Goal: Task Accomplishment & Management: Manage account settings

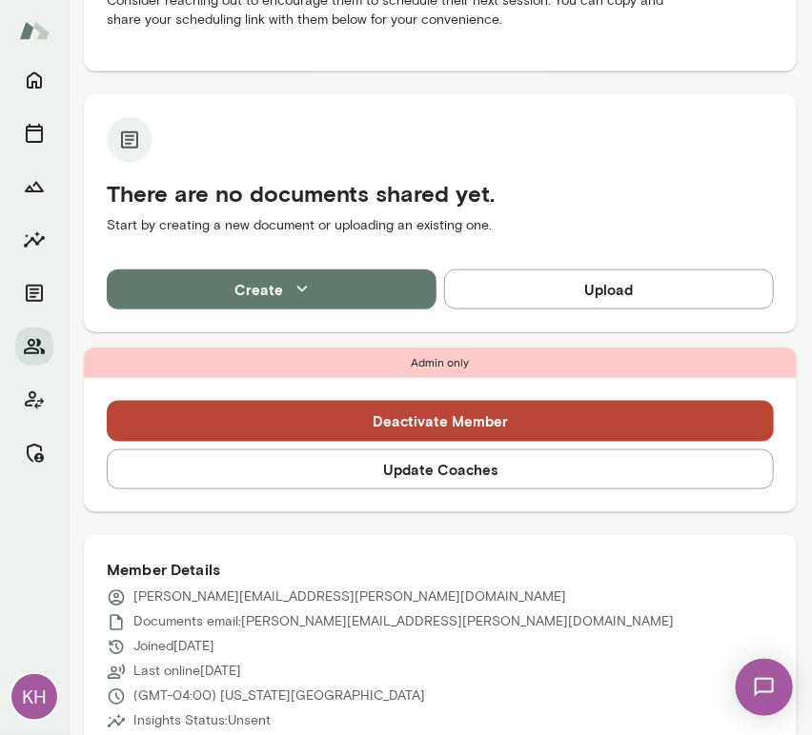
scroll to position [476, 0]
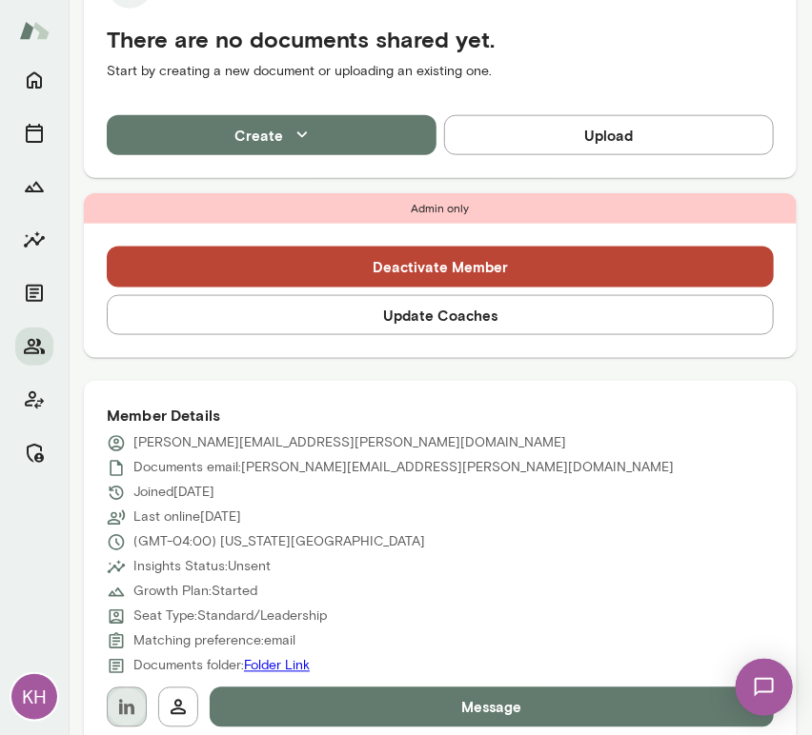
click at [129, 705] on icon "button" at bounding box center [126, 707] width 15 height 15
click at [402, 317] on button "Update Coaches" at bounding box center [440, 315] width 667 height 40
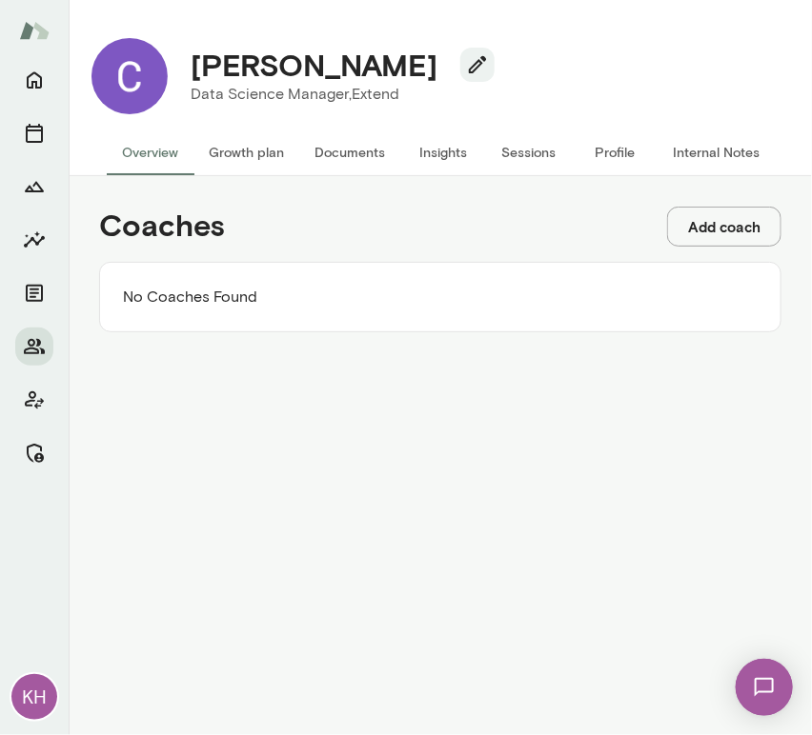
click at [721, 232] on button "Add coach" at bounding box center [724, 227] width 114 height 40
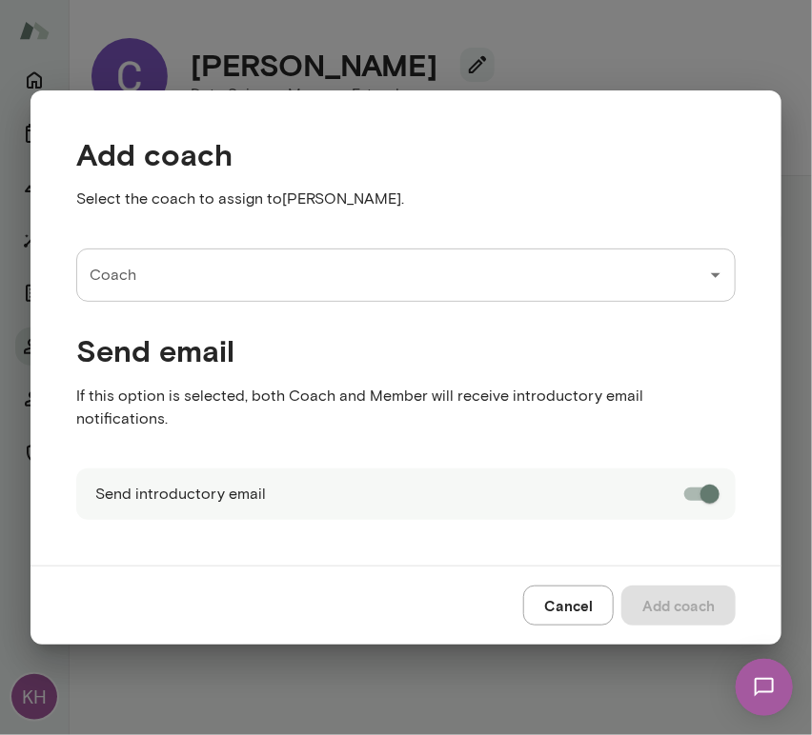
click at [236, 319] on div "Send email If this option is selected, both Coach and Member will receive intro…" at bounding box center [391, 369] width 690 height 135
click at [227, 302] on div "Coach" at bounding box center [405, 275] width 659 height 53
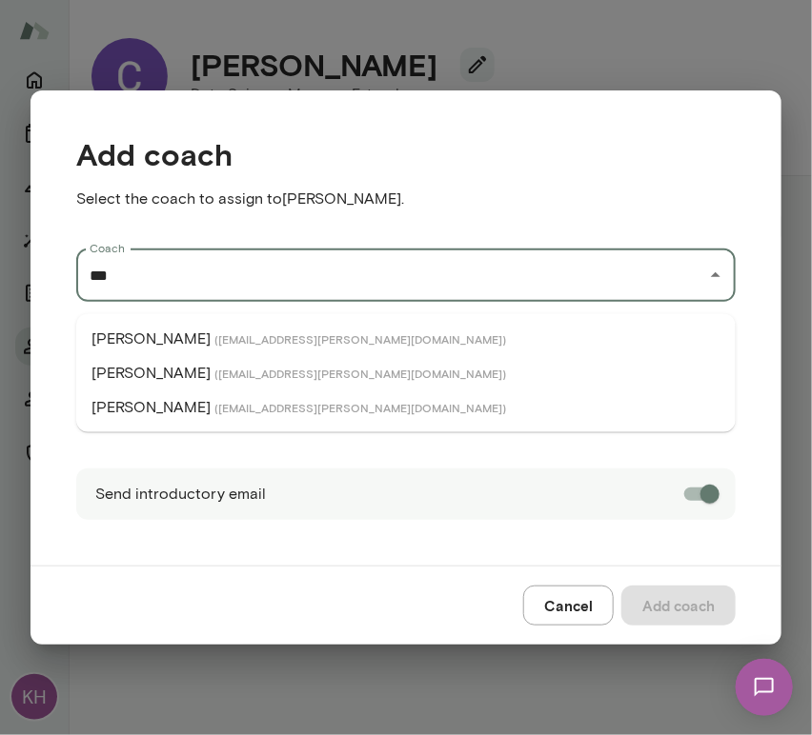
click at [232, 337] on span "( jayfloyd@mento.co )" at bounding box center [359, 338] width 291 height 15
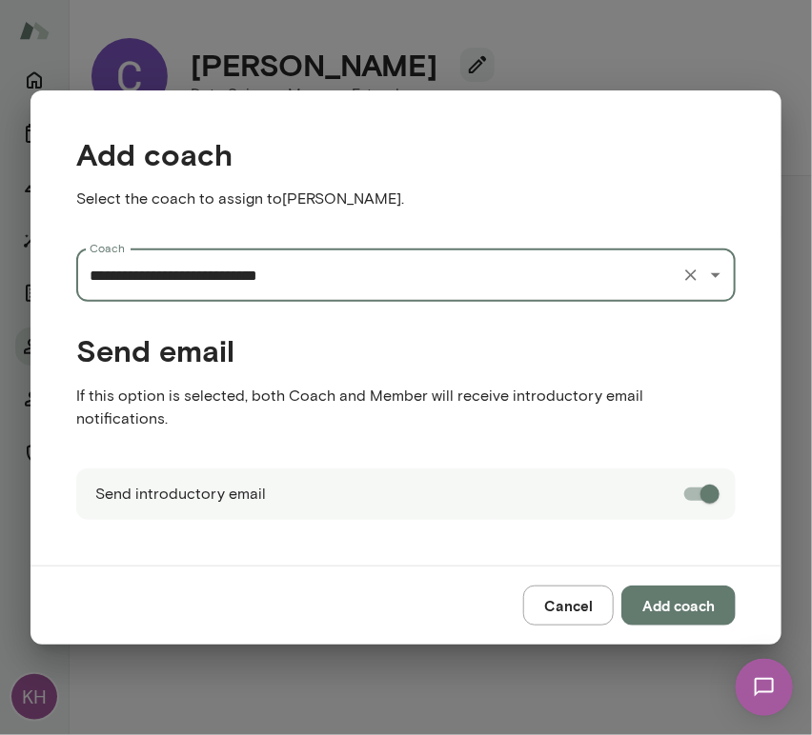
type input "**********"
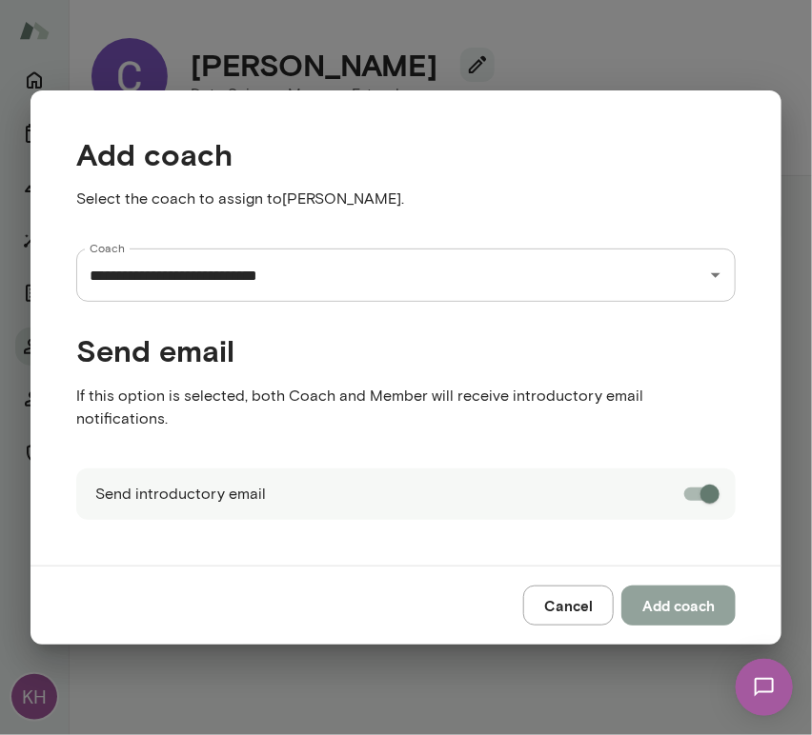
click at [701, 591] on button "Add coach" at bounding box center [678, 606] width 114 height 40
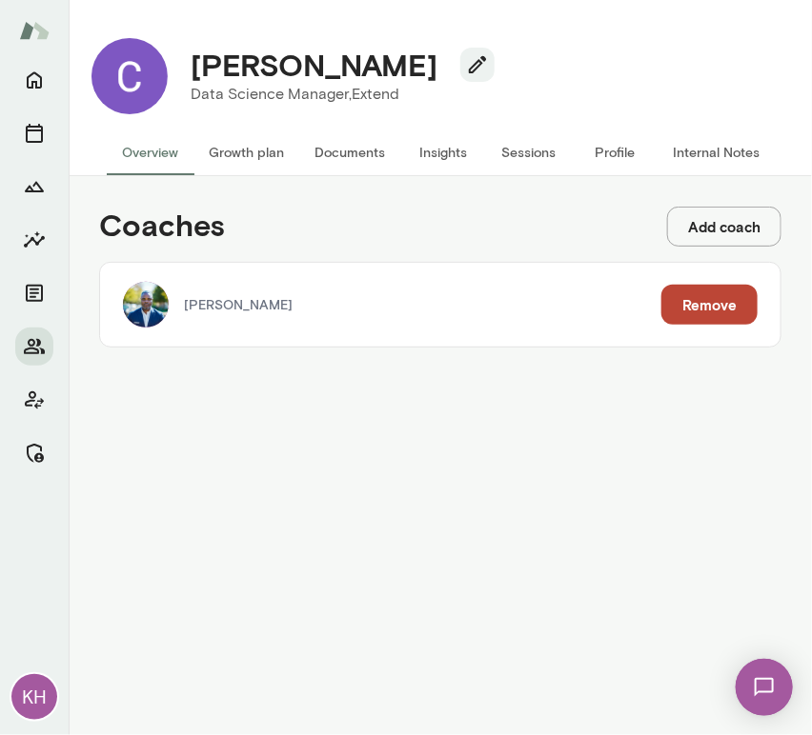
click at [736, 251] on div "Coaches Add coach Jay Floyd Remove" at bounding box center [440, 276] width 713 height 171
click at [744, 225] on button "Add coach" at bounding box center [724, 227] width 114 height 40
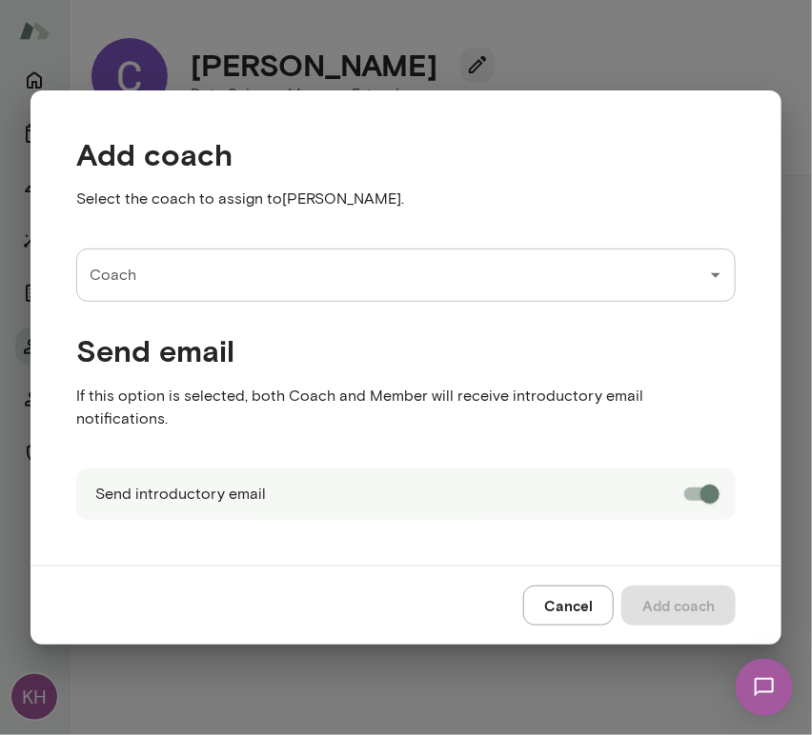
click at [320, 290] on input "Coach" at bounding box center [391, 275] width 613 height 36
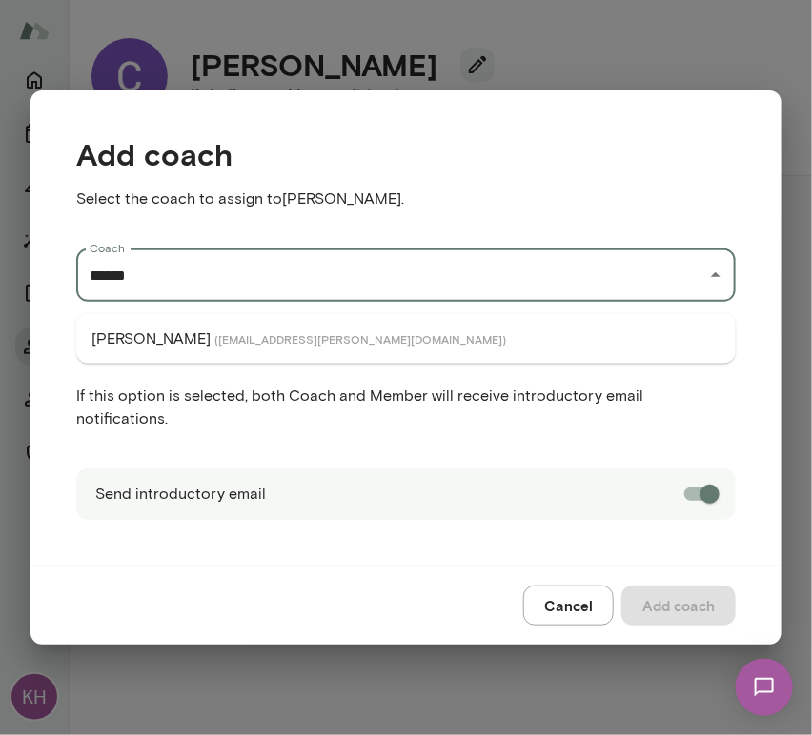
type input "******"
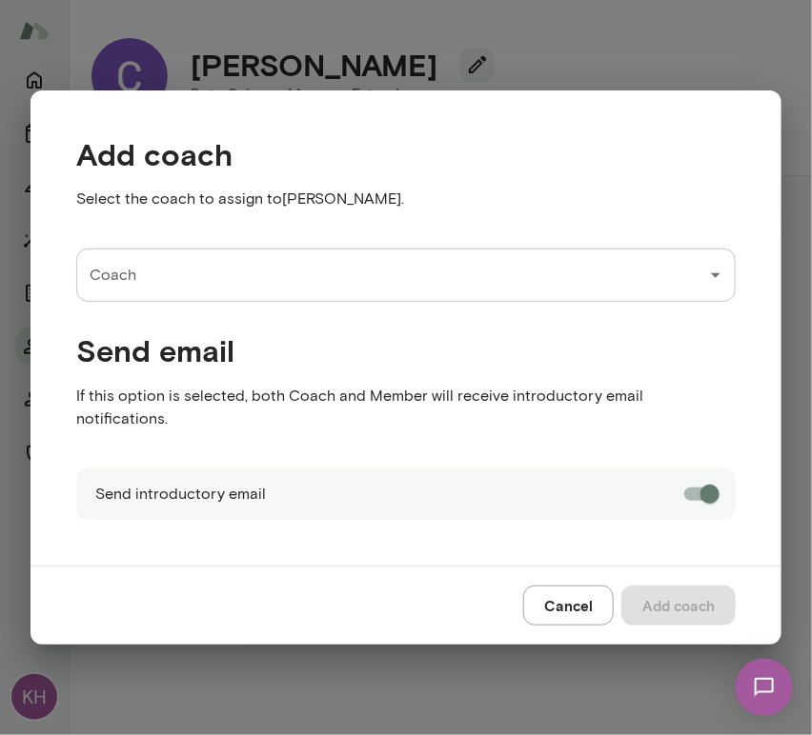
click at [154, 291] on input "Coach" at bounding box center [391, 275] width 613 height 36
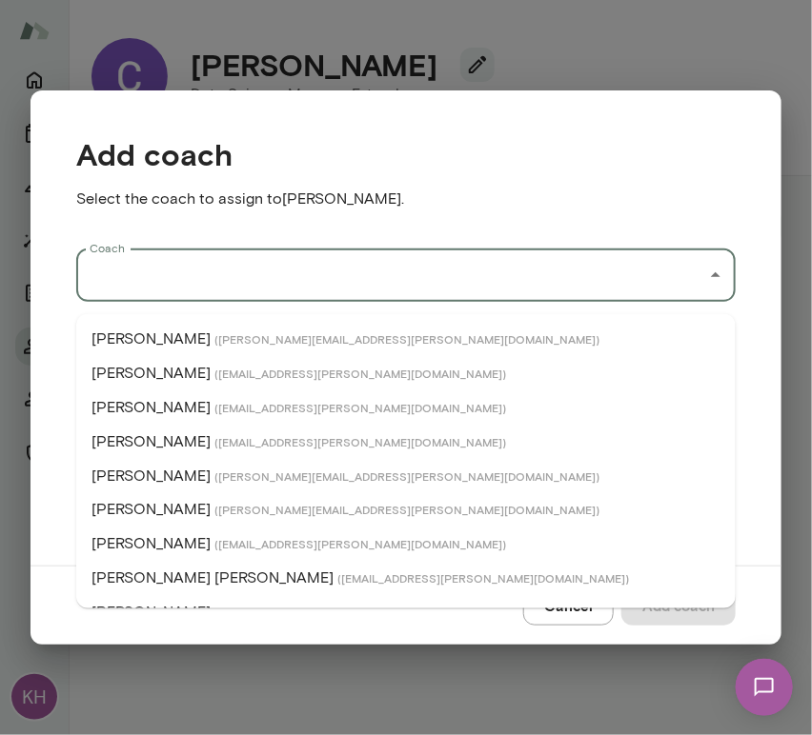
paste input "**********"
type input "**********"
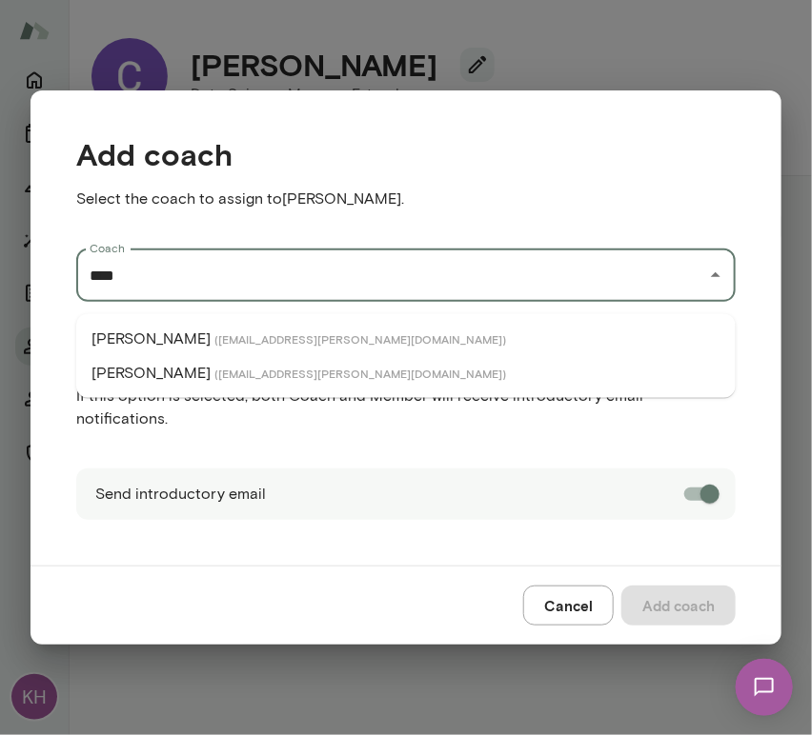
click at [214, 339] on span "( annabethke@mento.co )" at bounding box center [359, 338] width 291 height 15
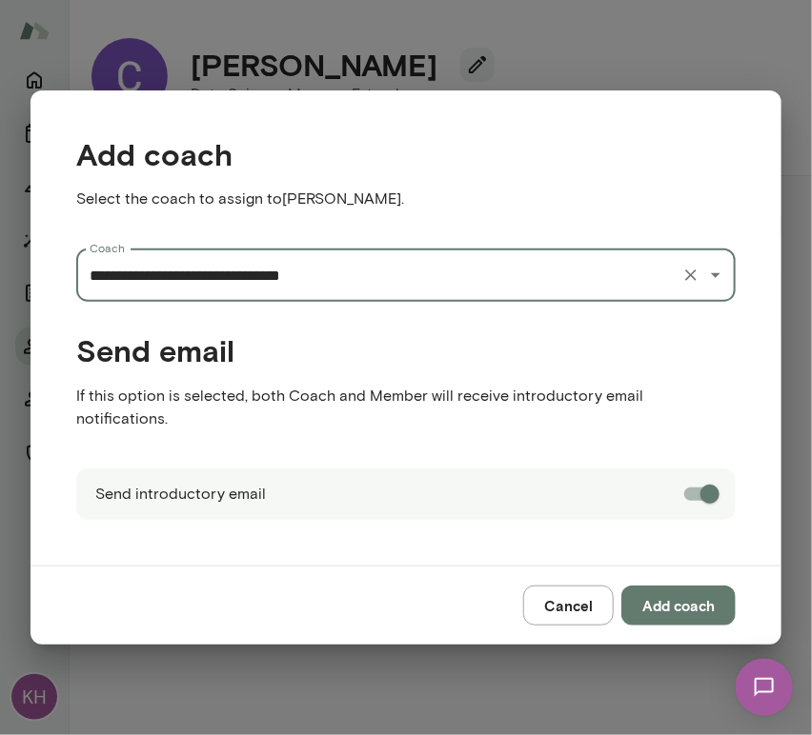
type input "**********"
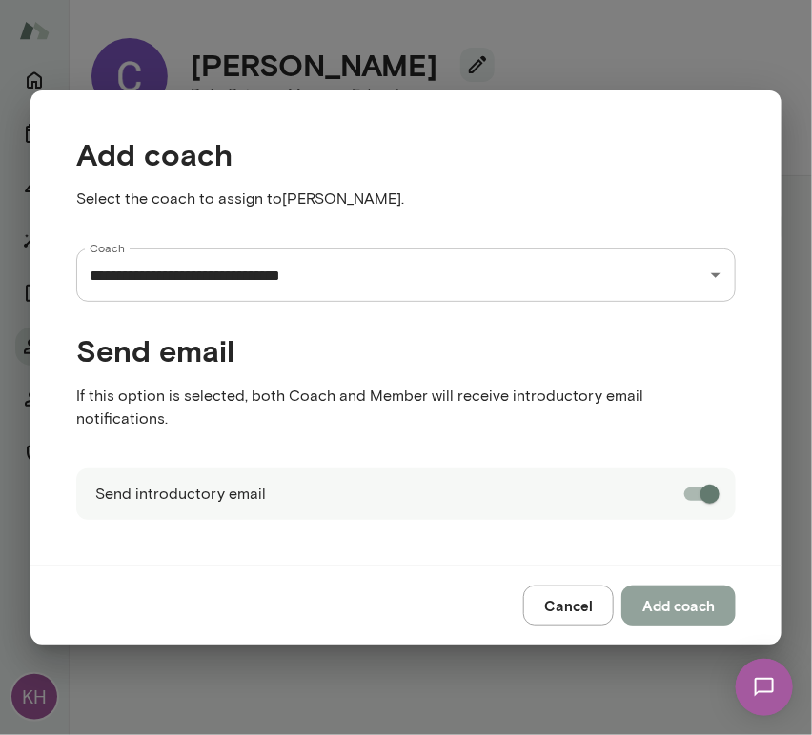
click at [660, 590] on button "Add coach" at bounding box center [678, 606] width 114 height 40
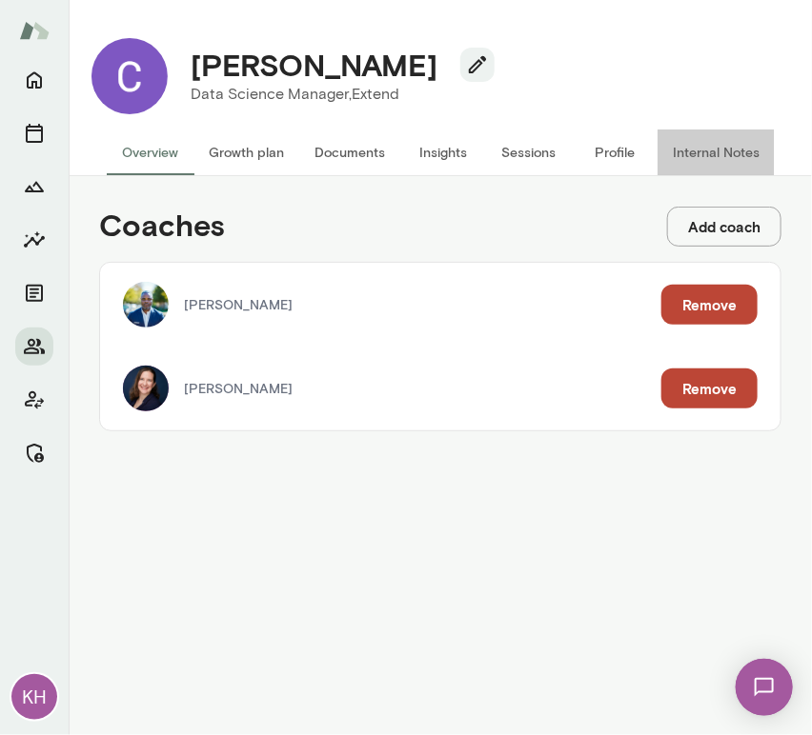
click at [683, 148] on button "Internal Notes" at bounding box center [715, 153] width 117 height 46
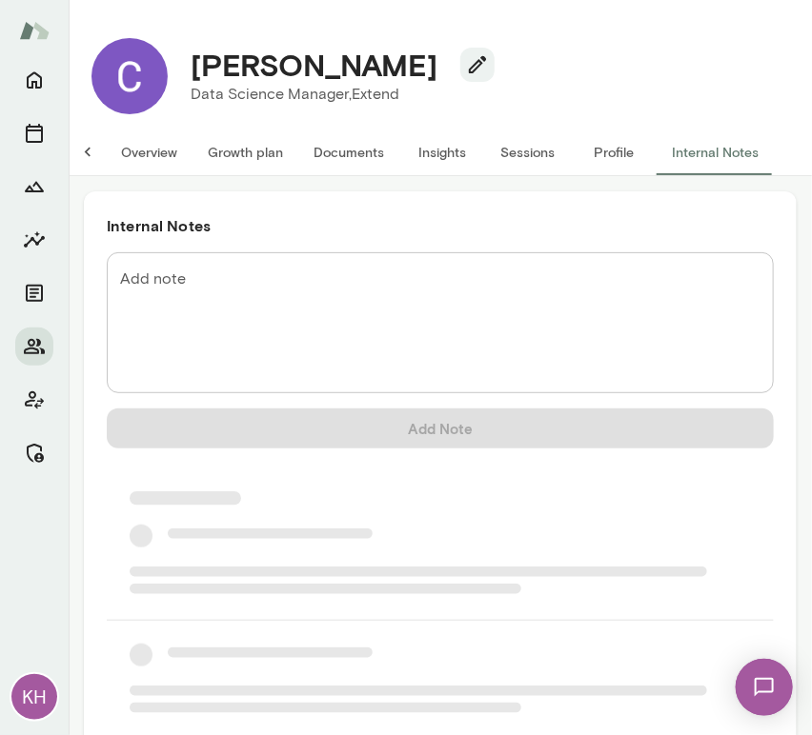
scroll to position [0, 15]
click at [184, 251] on div "Internal Notes Add note * Add note Add Note" at bounding box center [440, 536] width 713 height 690
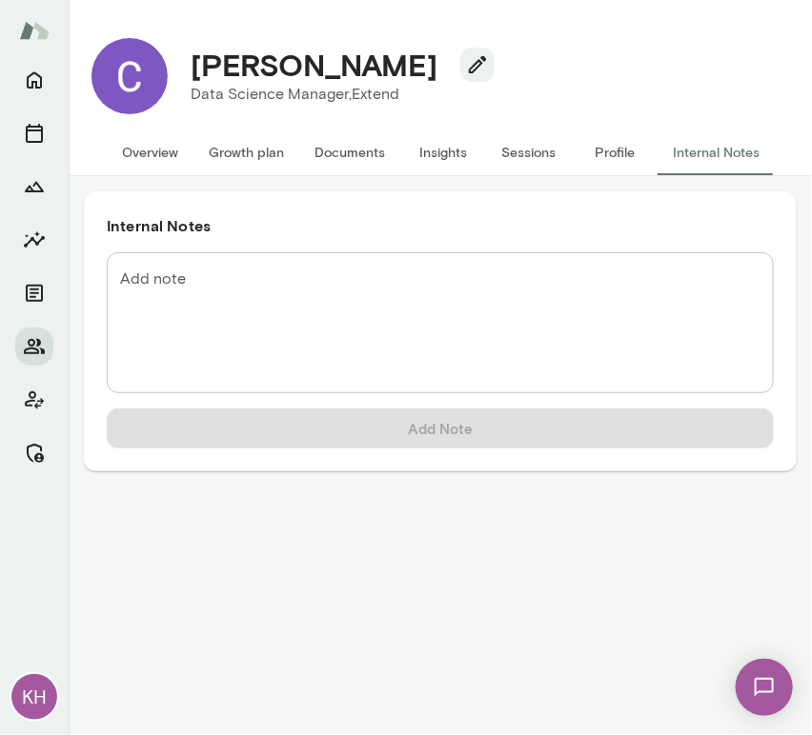
click at [187, 261] on div "* Add note" at bounding box center [440, 322] width 667 height 141
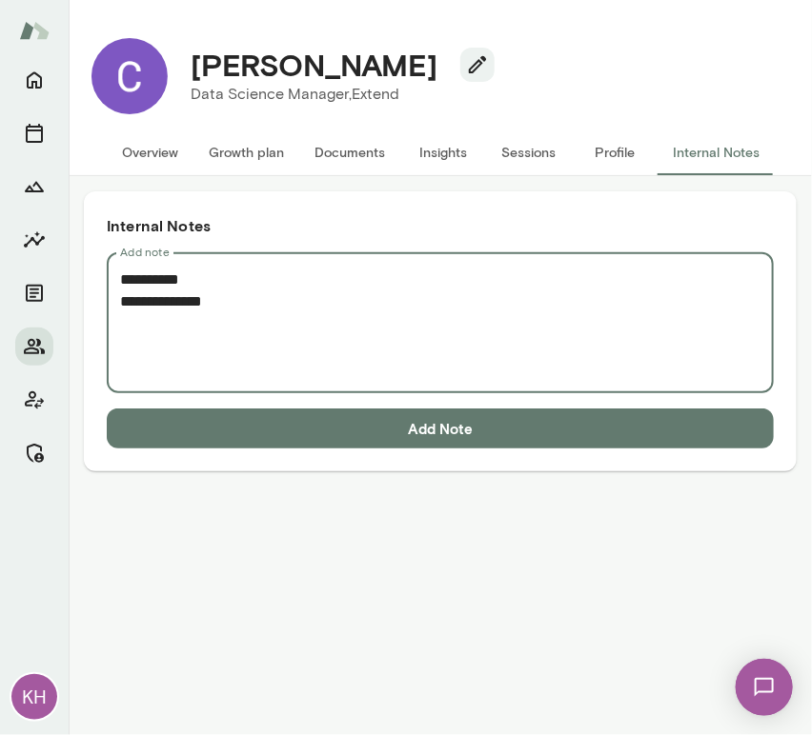
paste textarea "**********"
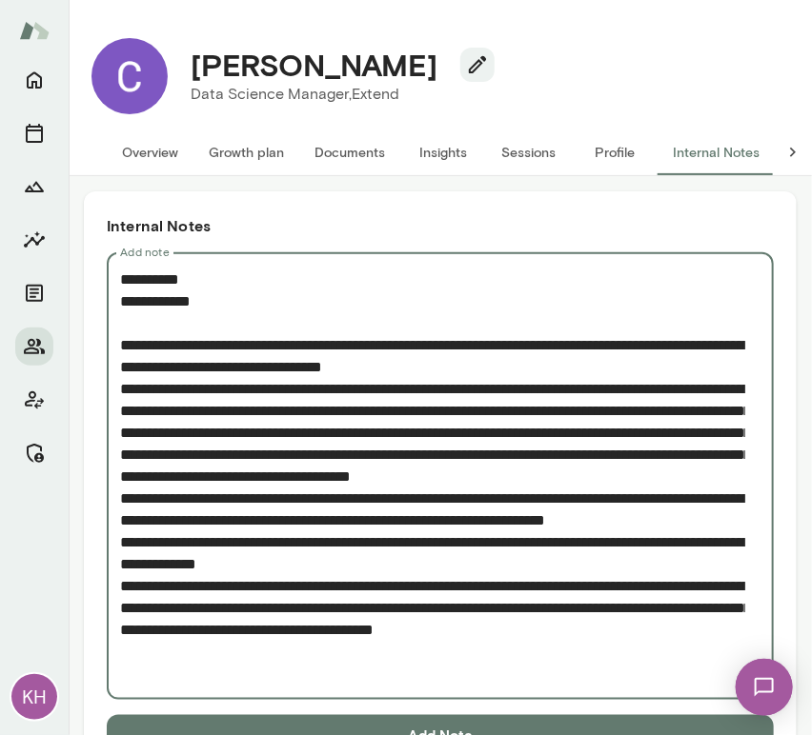
click at [117, 392] on div "* Add note" at bounding box center [440, 476] width 667 height 448
click at [123, 391] on textarea "Add note" at bounding box center [432, 477] width 625 height 416
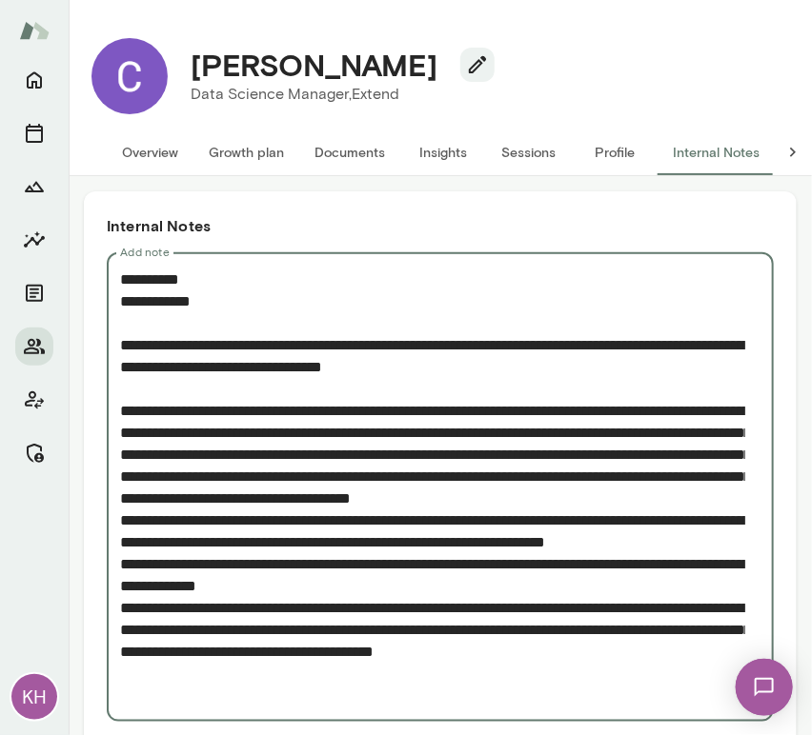
click at [124, 452] on textarea "Add note" at bounding box center [432, 488] width 625 height 438
click at [124, 543] on textarea "Add note" at bounding box center [432, 488] width 625 height 438
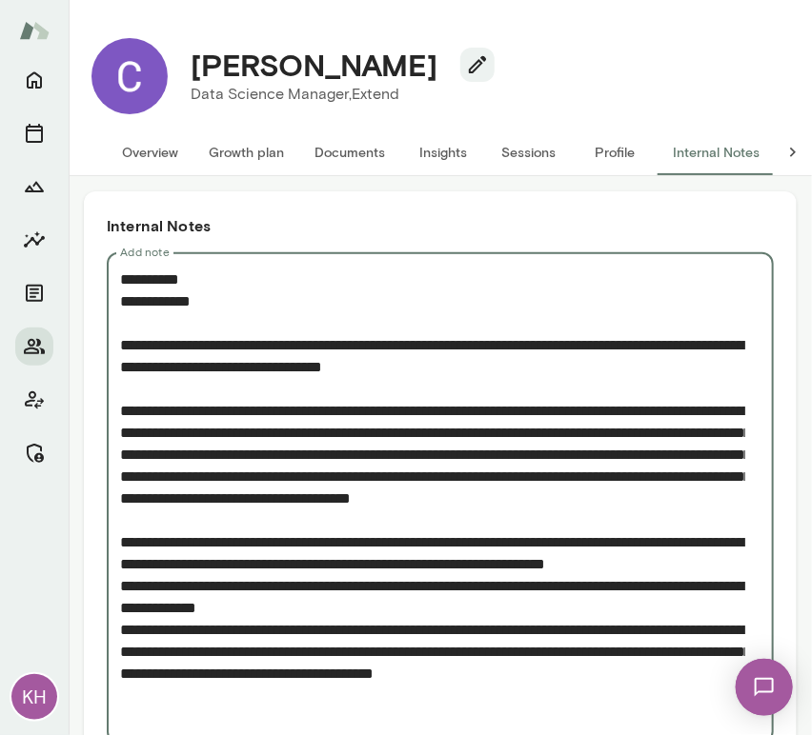
click at [123, 626] on textarea "Add note" at bounding box center [432, 499] width 625 height 460
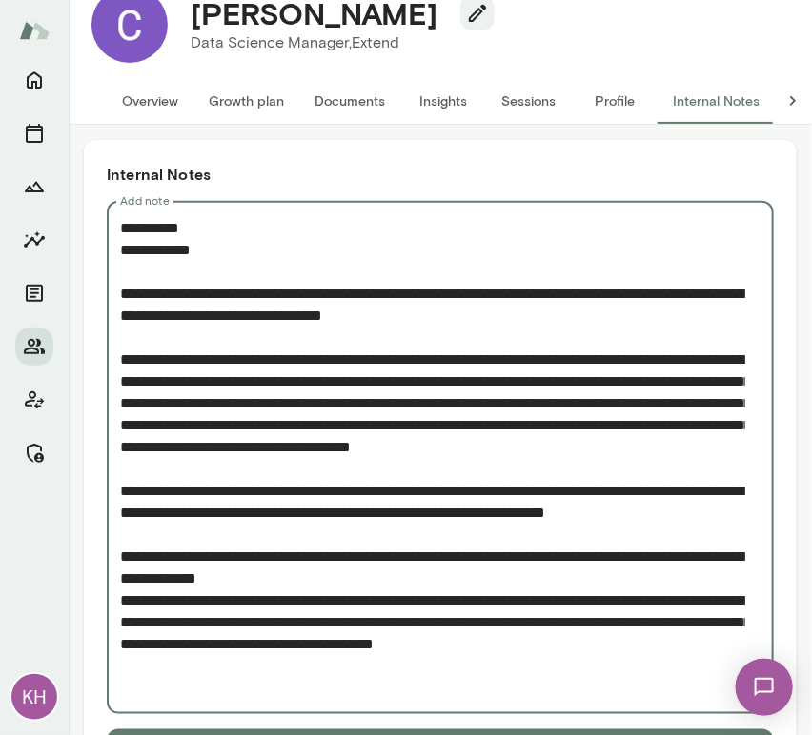
scroll to position [58, 0]
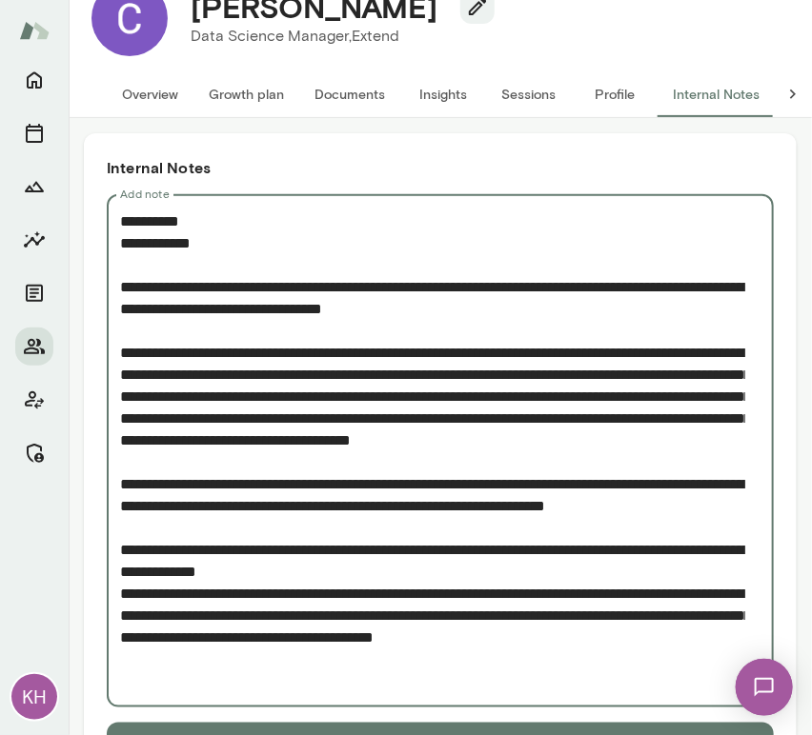
click at [122, 637] on textarea "Add note" at bounding box center [432, 452] width 625 height 482
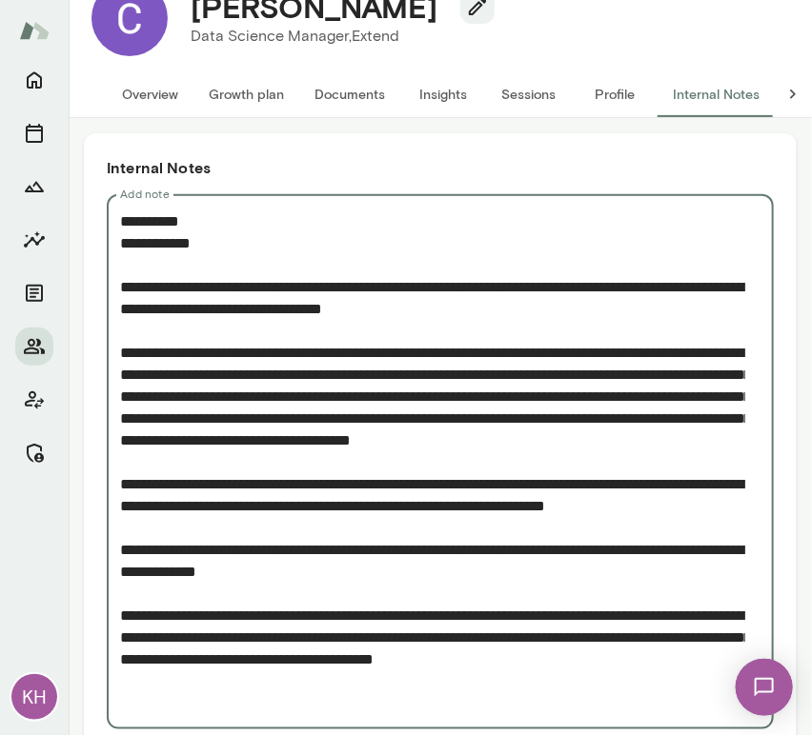
scroll to position [145, 0]
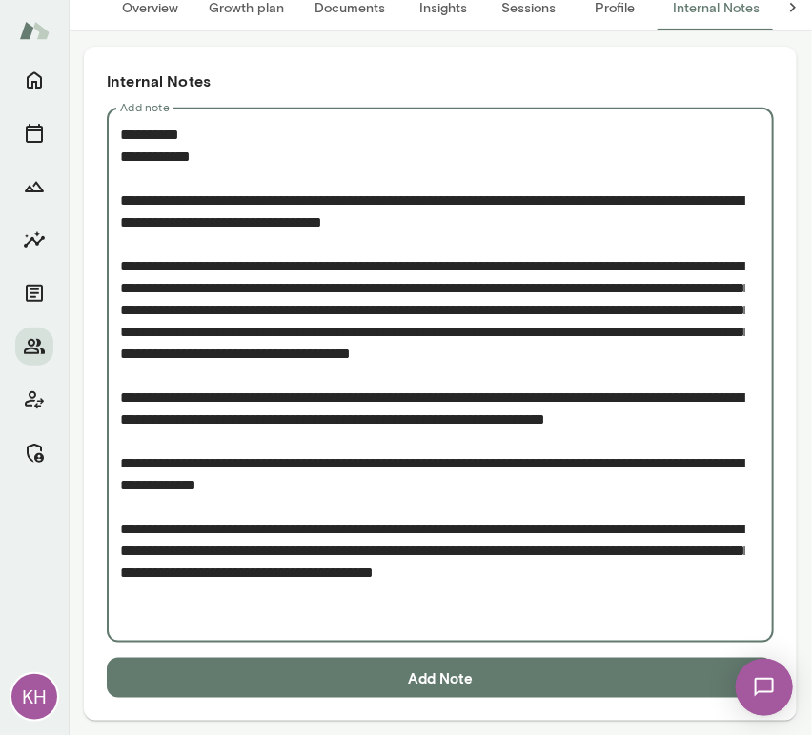
type textarea "**********"
click at [234, 688] on button "Add Note" at bounding box center [440, 678] width 667 height 40
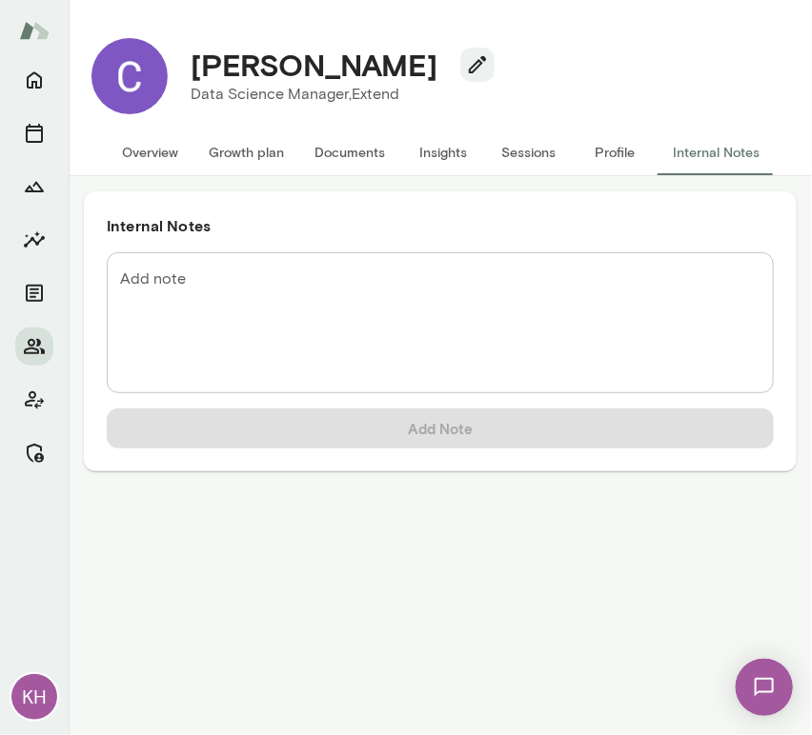
scroll to position [0, 0]
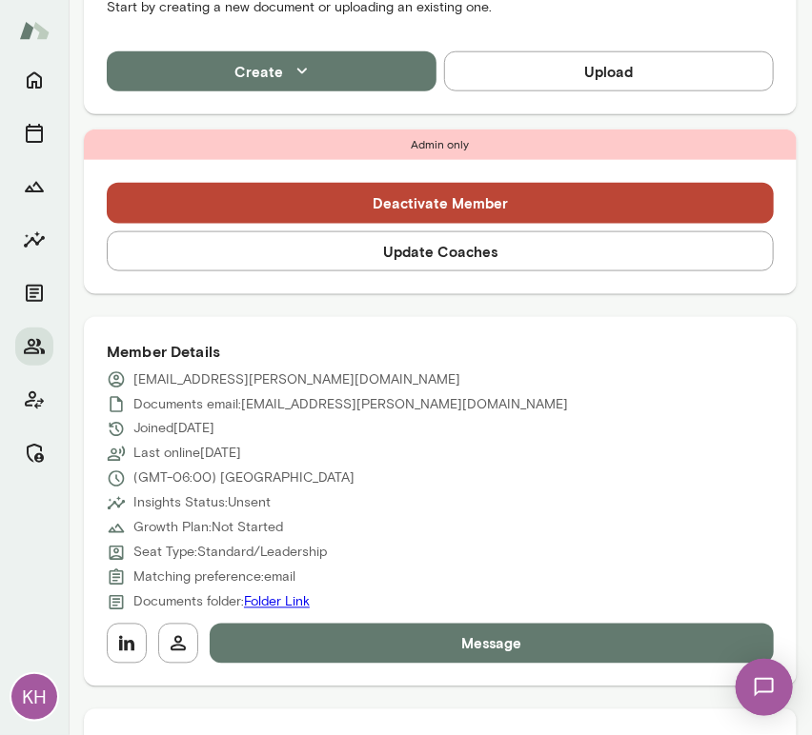
scroll to position [497, 0]
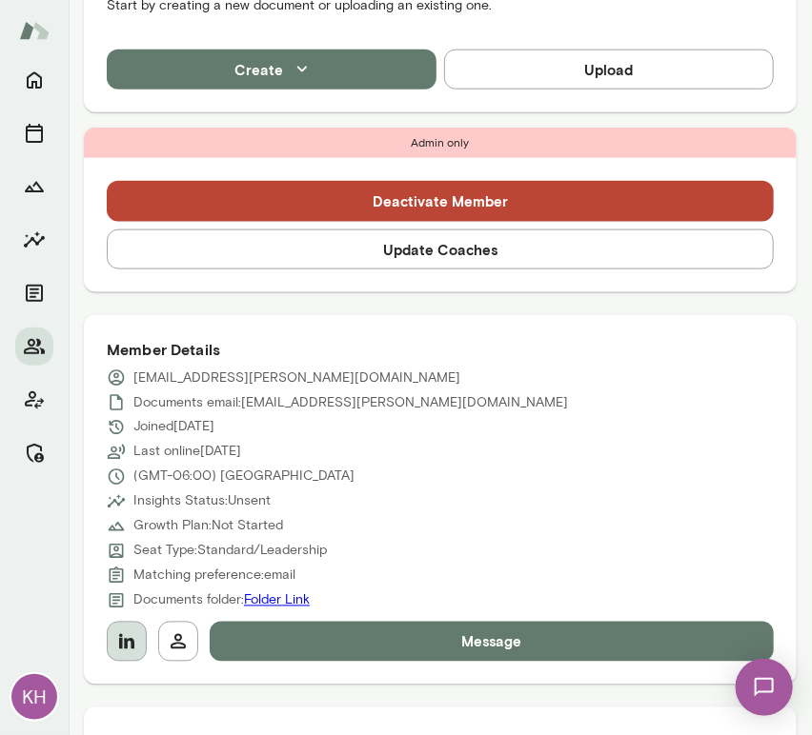
click at [129, 638] on icon "button" at bounding box center [126, 641] width 15 height 15
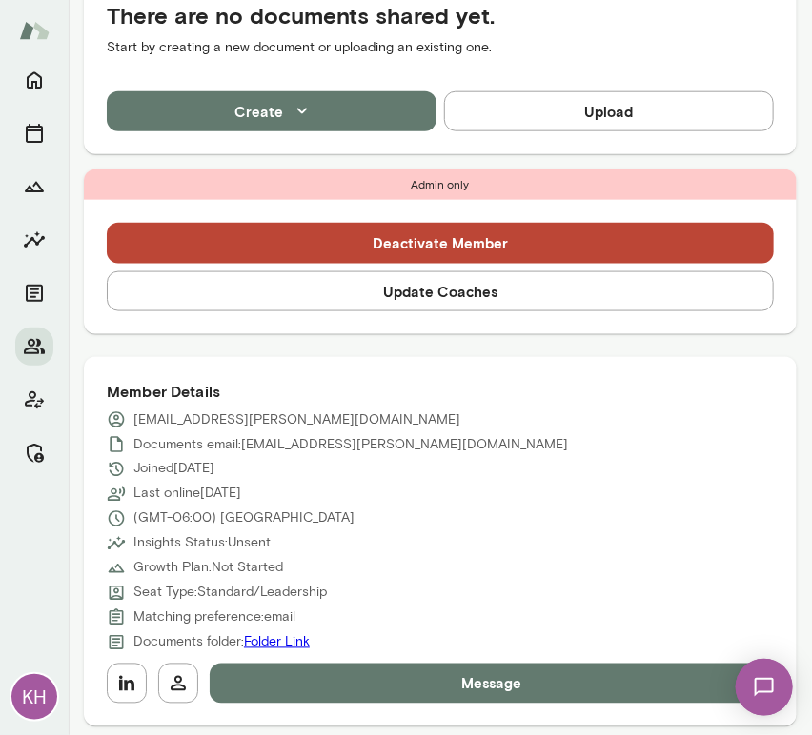
scroll to position [503, 0]
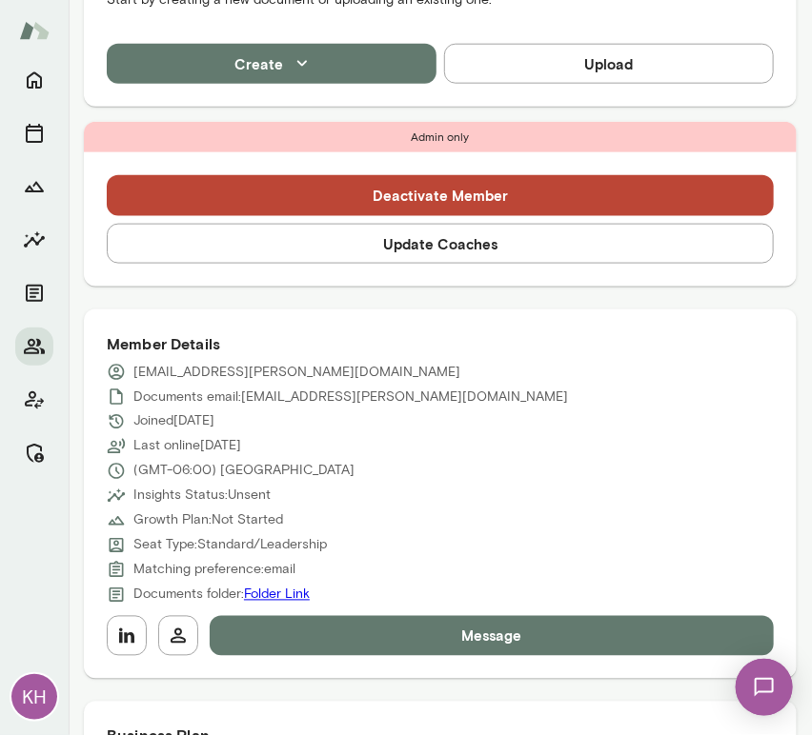
click at [345, 255] on button "Update Coaches" at bounding box center [440, 244] width 667 height 40
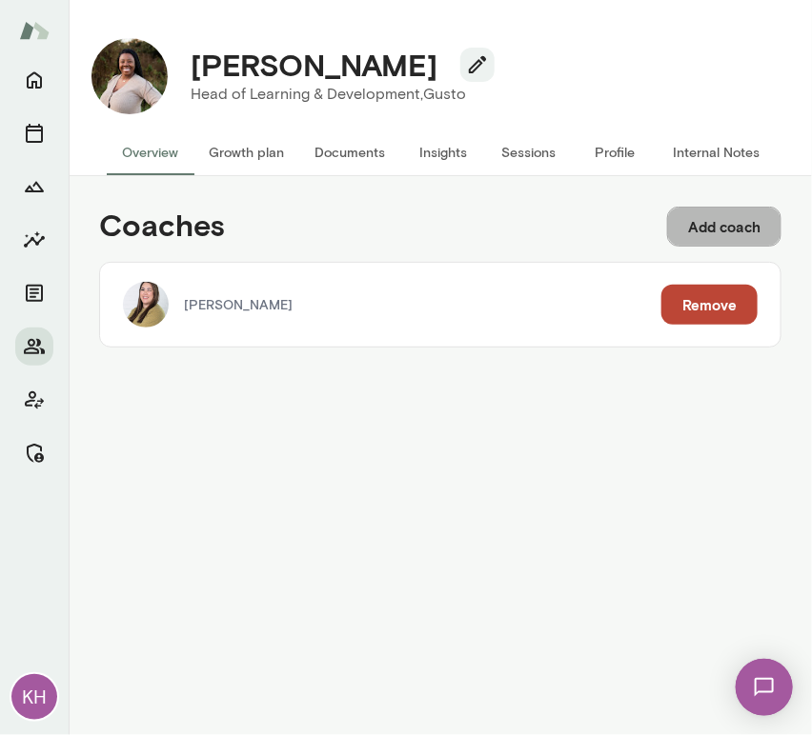
click at [740, 230] on button "Add coach" at bounding box center [724, 227] width 114 height 40
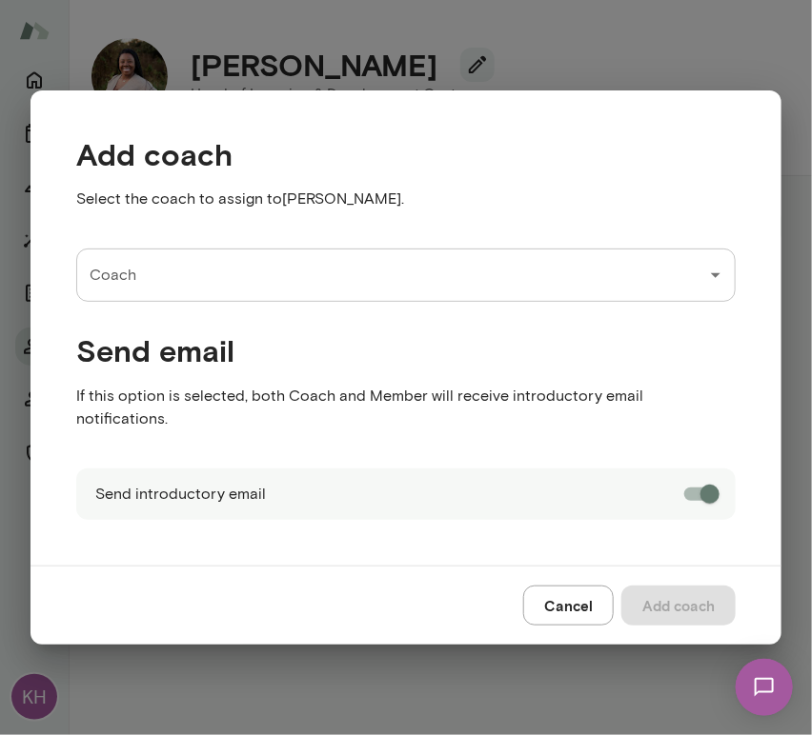
click at [529, 277] on input "Coach" at bounding box center [391, 275] width 613 height 36
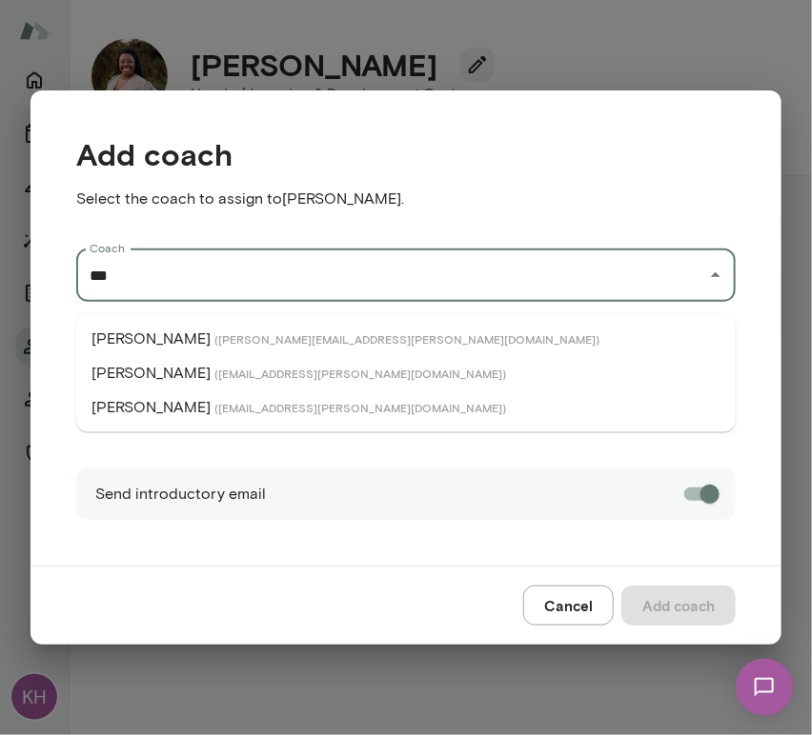
type input "***"
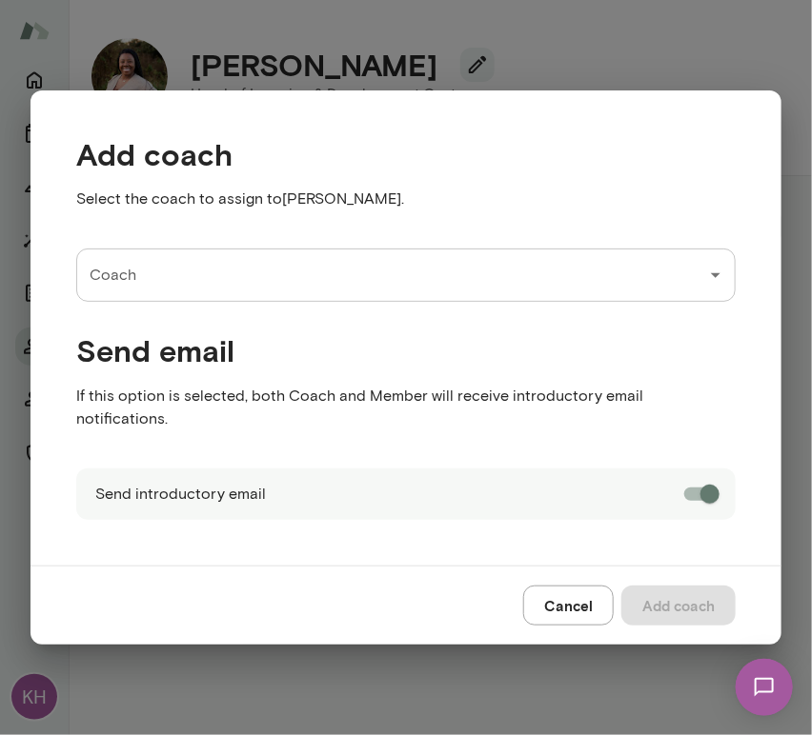
click at [186, 293] on input "Coach" at bounding box center [391, 275] width 613 height 36
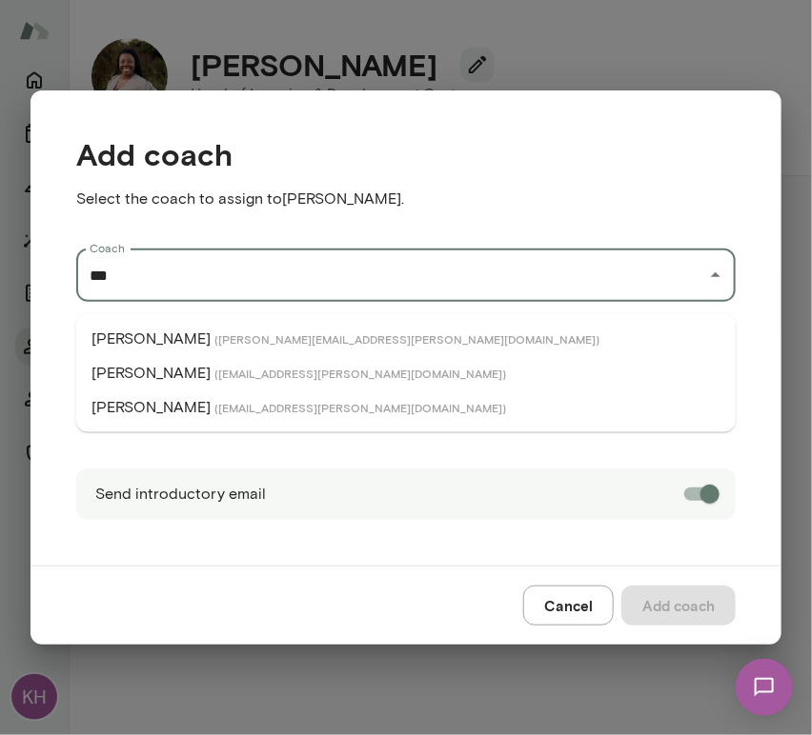
click at [185, 365] on p "Laura Demuth" at bounding box center [150, 373] width 119 height 23
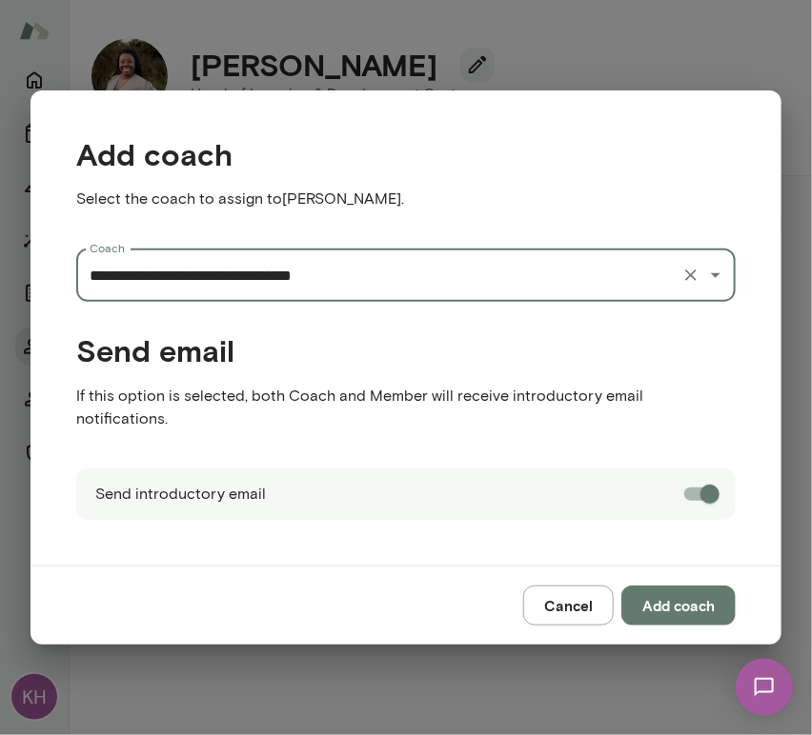
type input "**********"
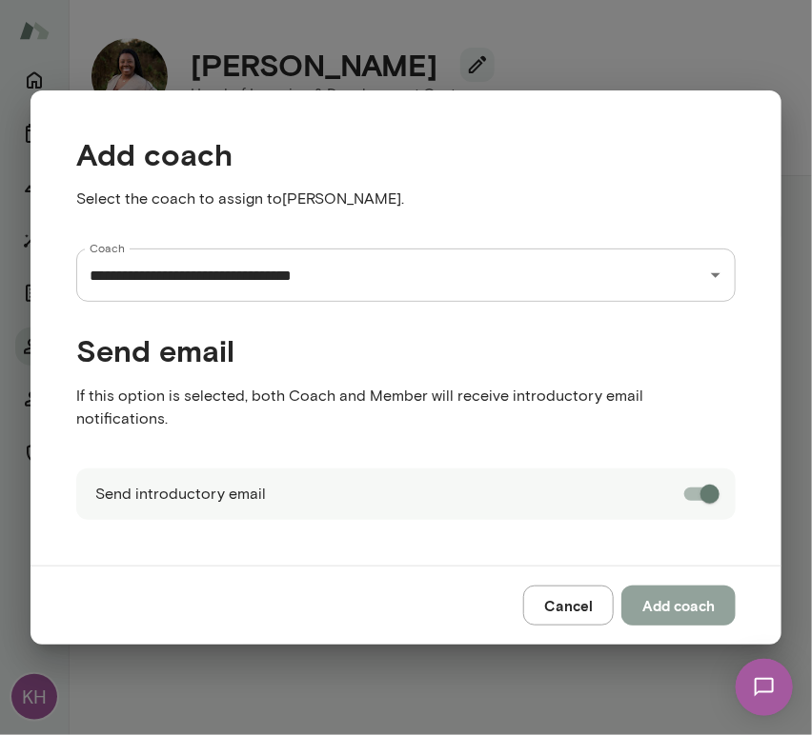
click at [673, 610] on button "Add coach" at bounding box center [678, 606] width 114 height 40
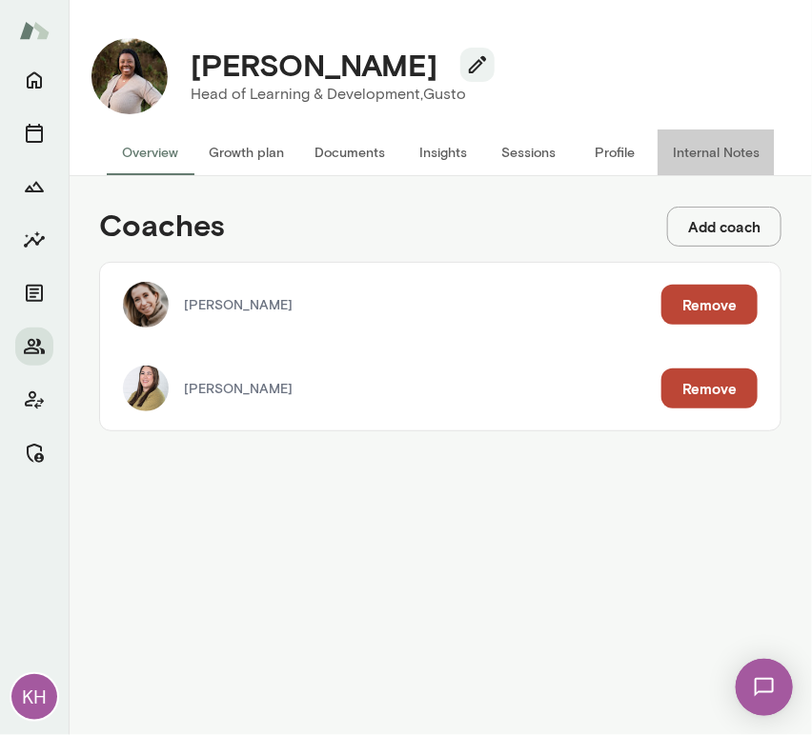
click at [707, 150] on button "Internal Notes" at bounding box center [715, 153] width 117 height 46
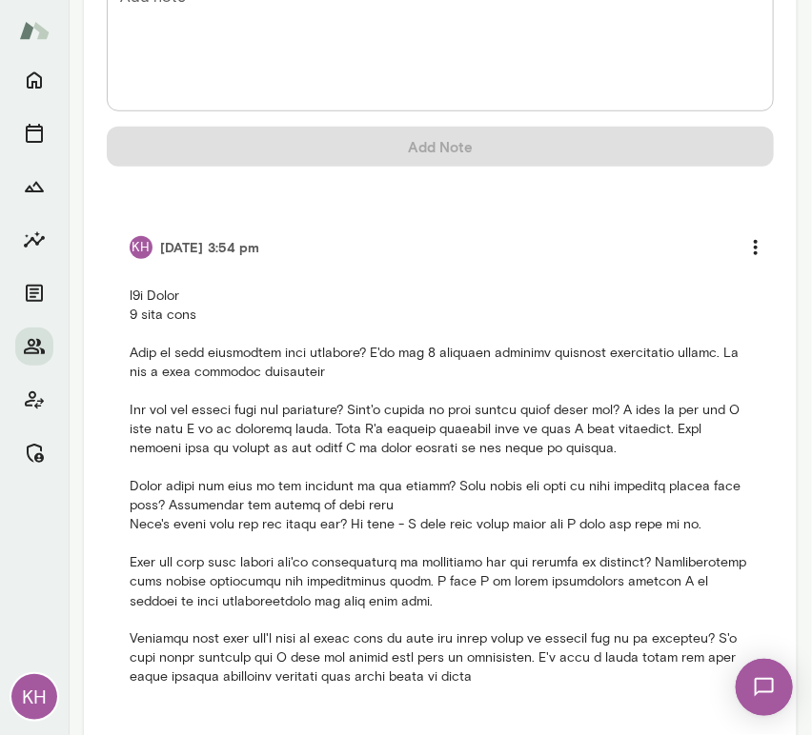
scroll to position [310, 0]
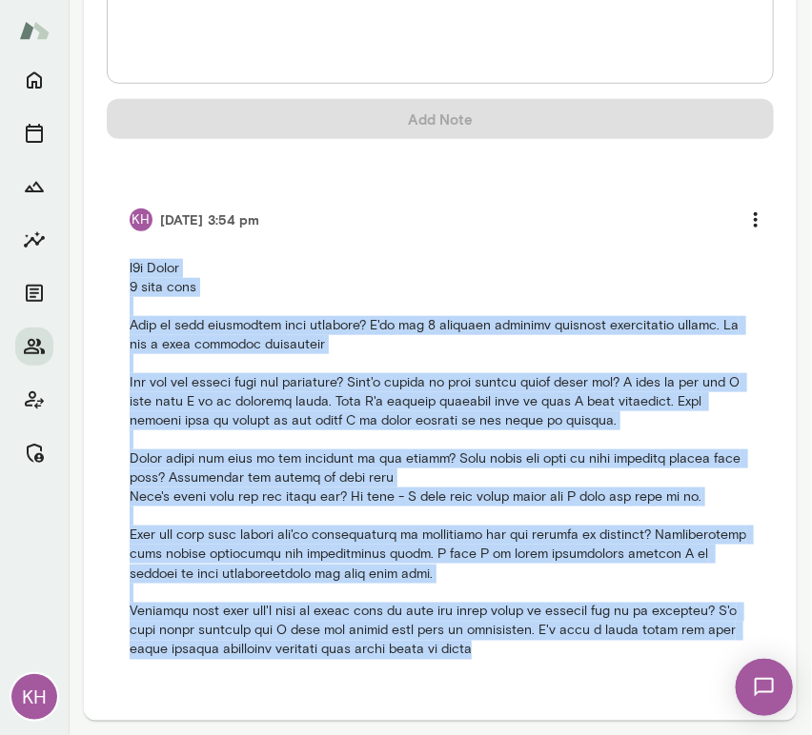
drag, startPoint x: 513, startPoint y: 655, endPoint x: 127, endPoint y: 267, distance: 548.3
click at [127, 267] on li "KH 7/31/25 at 3:54 pm" at bounding box center [440, 429] width 667 height 505
copy p "b2b Gusto 1 year term What is your experience with coaching? I've had 2 separat…"
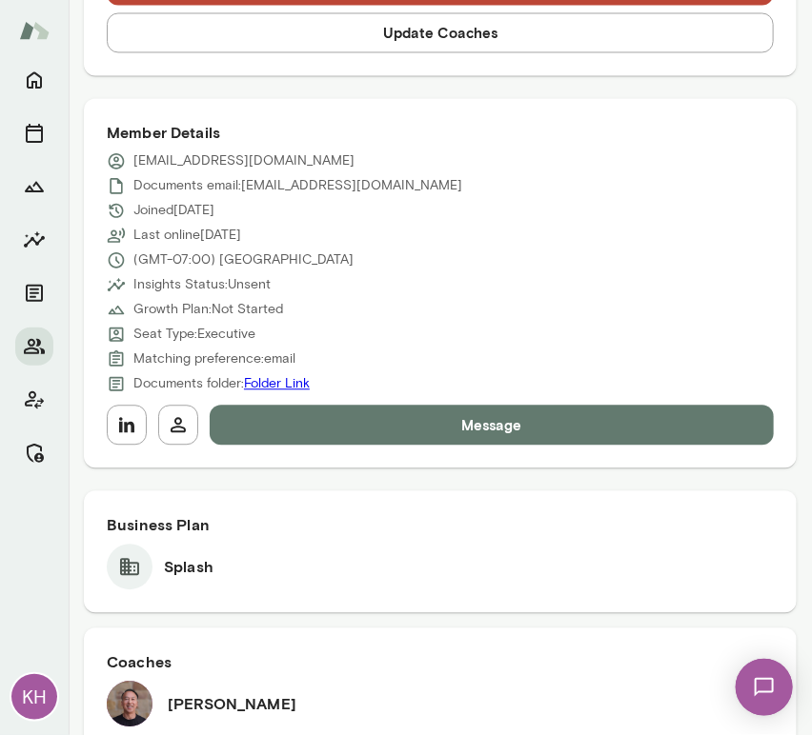
scroll to position [937, 0]
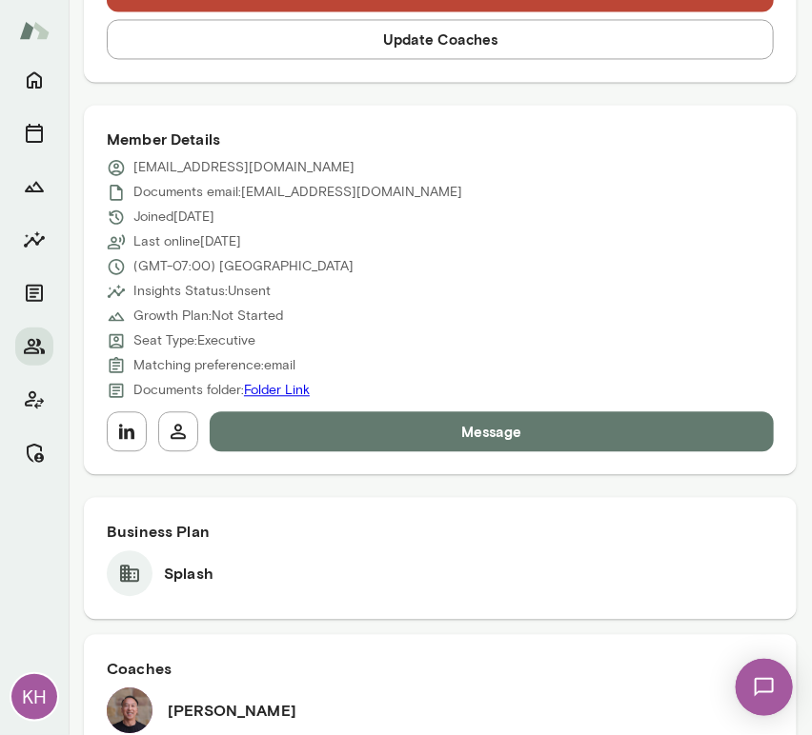
click at [395, 45] on button "Update Coaches" at bounding box center [440, 39] width 667 height 40
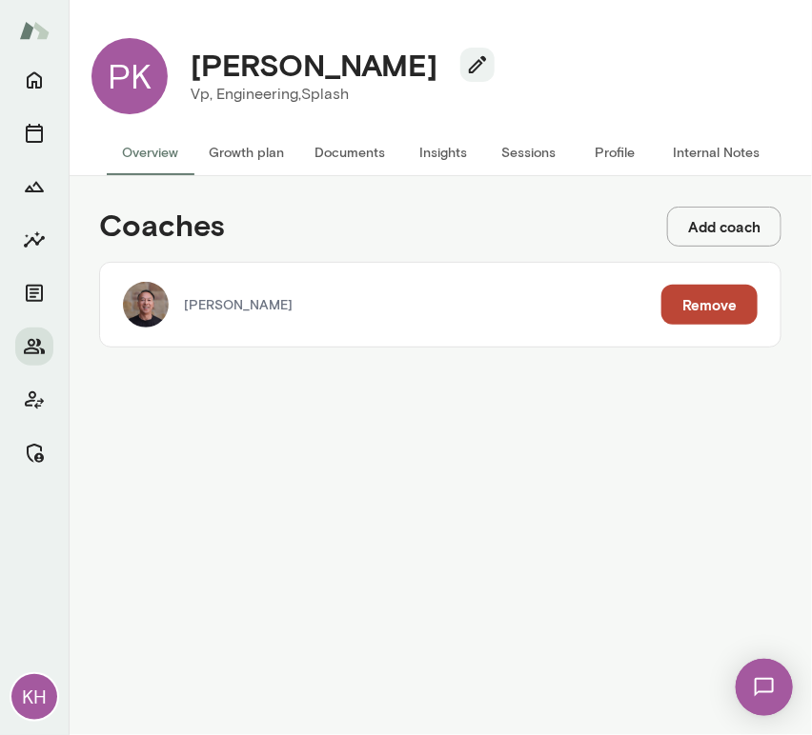
click at [682, 238] on button "Add coach" at bounding box center [724, 227] width 114 height 40
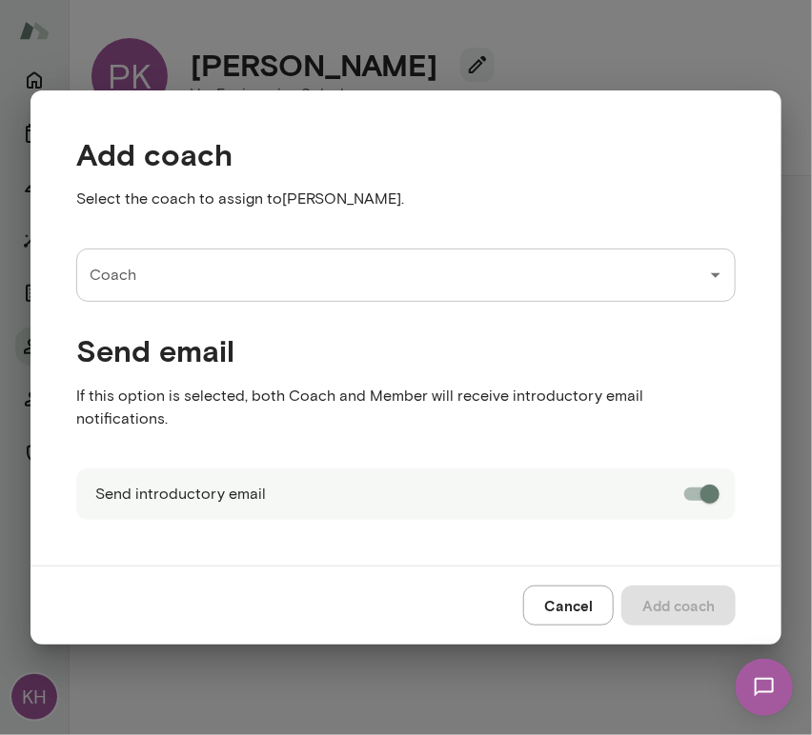
click at [248, 281] on input "Coach" at bounding box center [391, 275] width 613 height 36
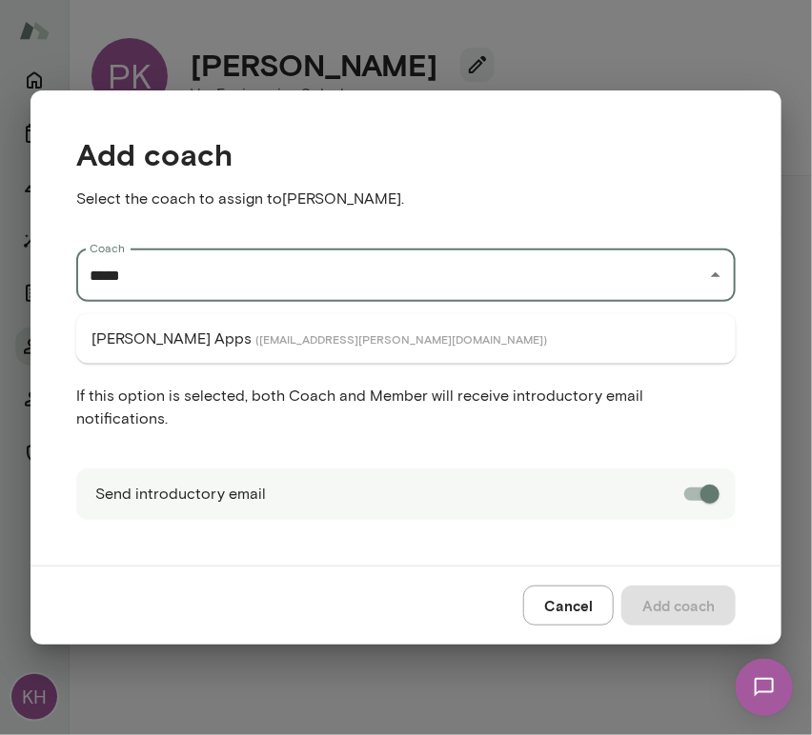
click at [255, 337] on span "( geoffapps@mento.co )" at bounding box center [400, 338] width 291 height 15
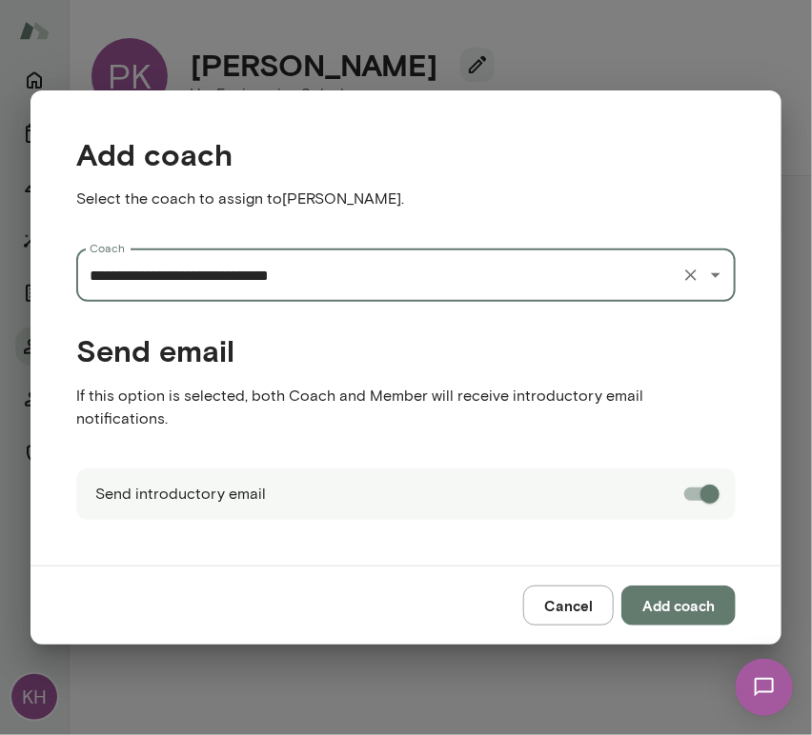
type input "**********"
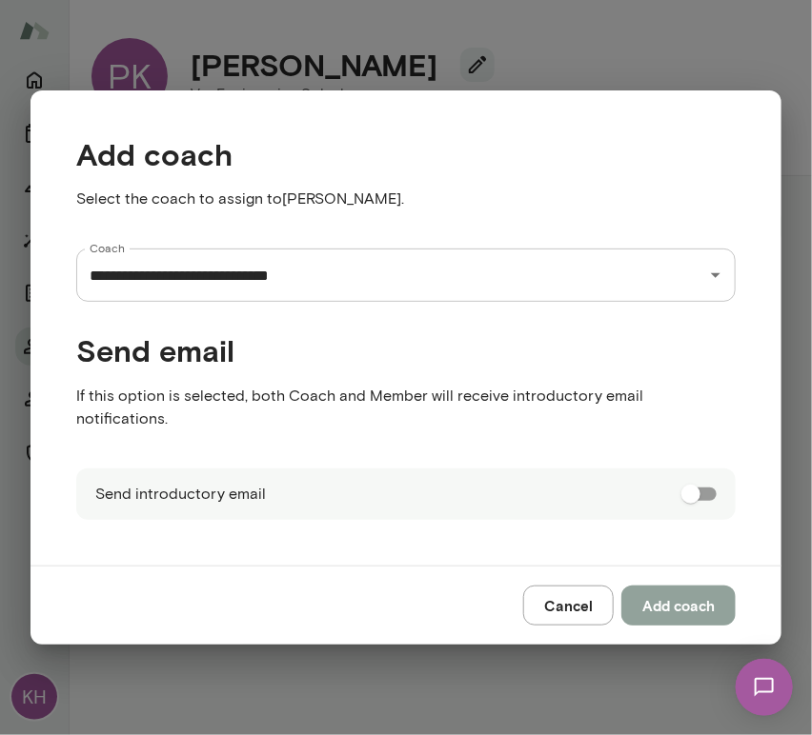
click at [673, 591] on button "Add coach" at bounding box center [678, 606] width 114 height 40
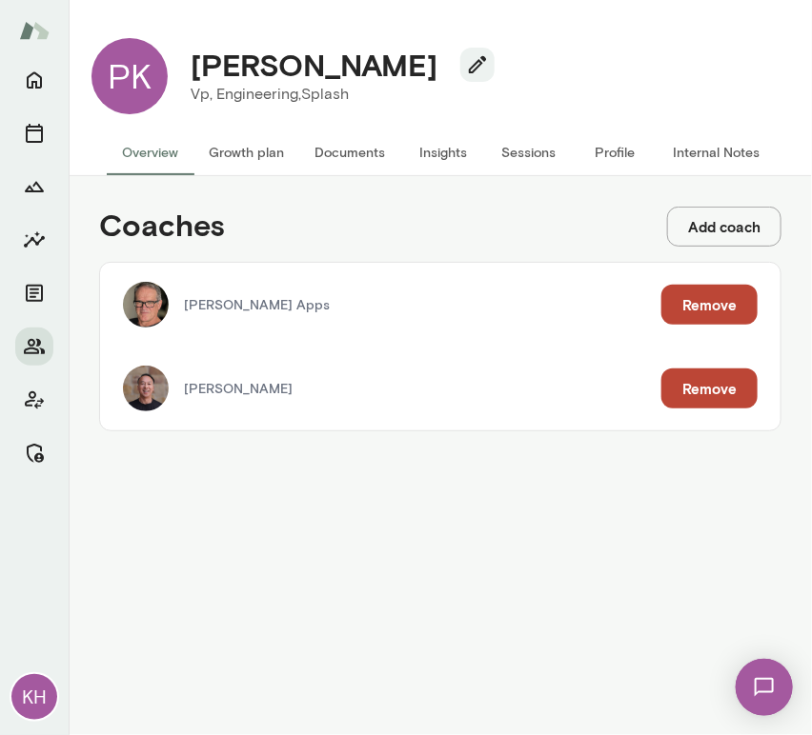
click at [690, 151] on button "Internal Notes" at bounding box center [715, 153] width 117 height 46
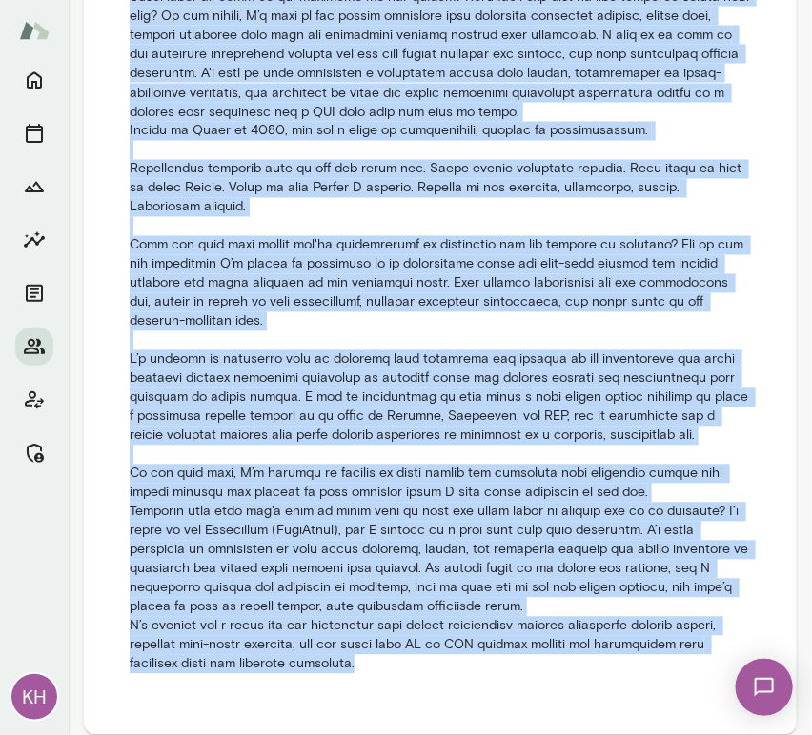
scroll to position [805, 0]
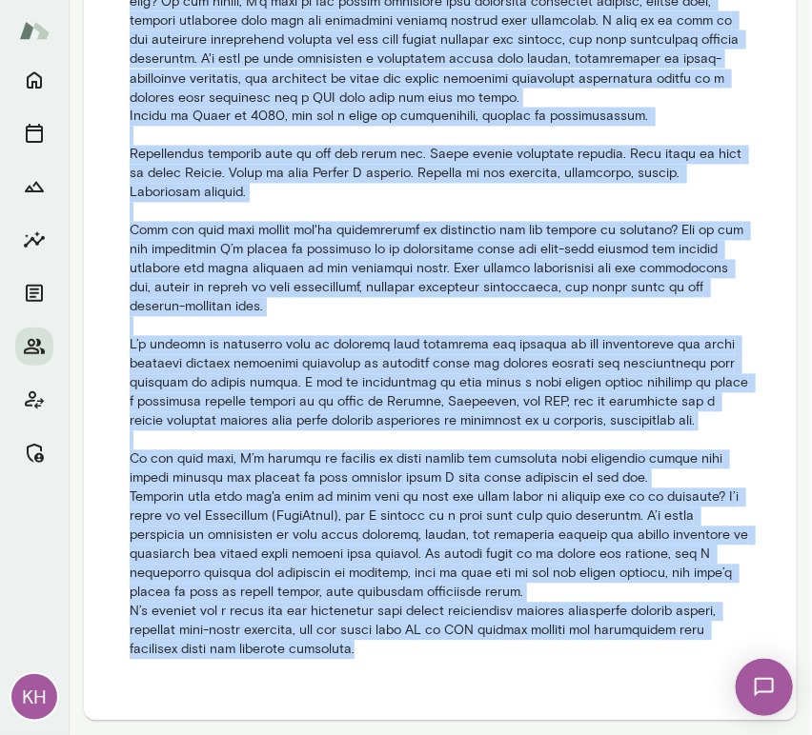
drag, startPoint x: 127, startPoint y: 170, endPoint x: 559, endPoint y: 715, distance: 696.4
click at [559, 715] on div "Internal Notes Add note * Add note Add Note 8/02/25 at 8:11 pm" at bounding box center [440, 54] width 713 height 1335
copy p "B2B Executive. coaching until 12/31/25 under the current renewal. Is taking a s…"
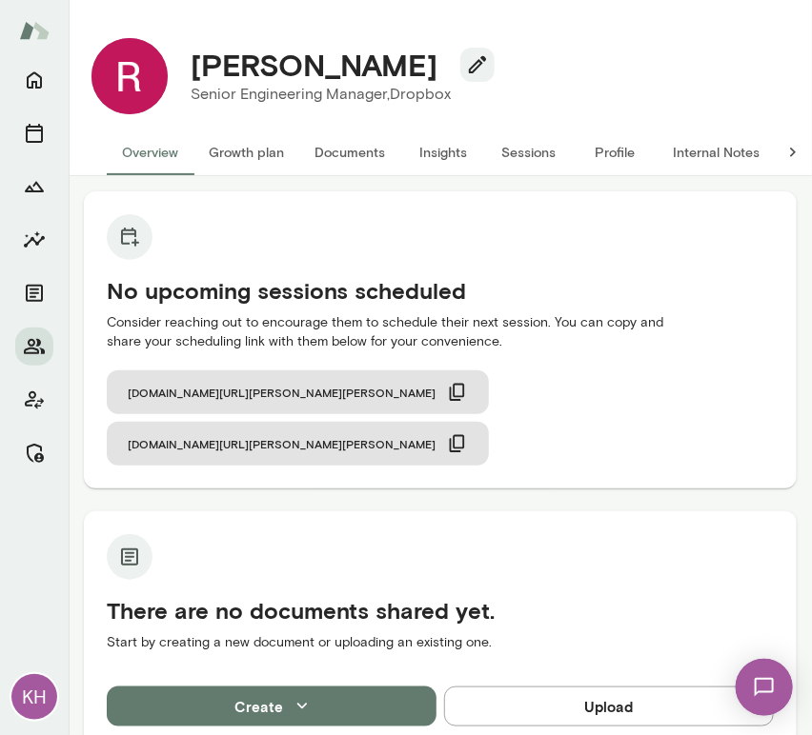
click at [696, 158] on button "Internal Notes" at bounding box center [715, 153] width 117 height 46
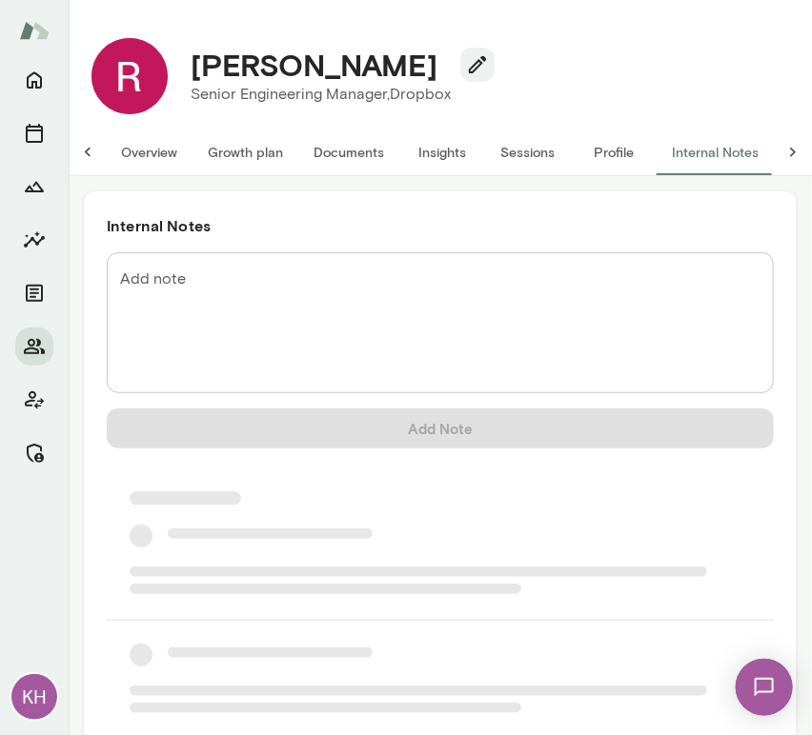
scroll to position [0, 15]
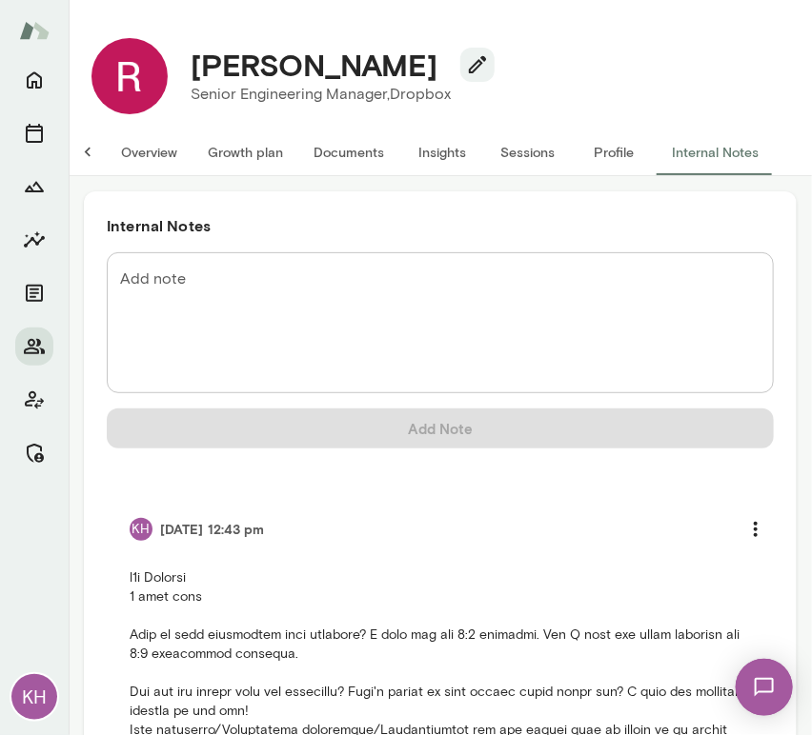
click at [152, 331] on textarea "Add note" at bounding box center [440, 324] width 640 height 110
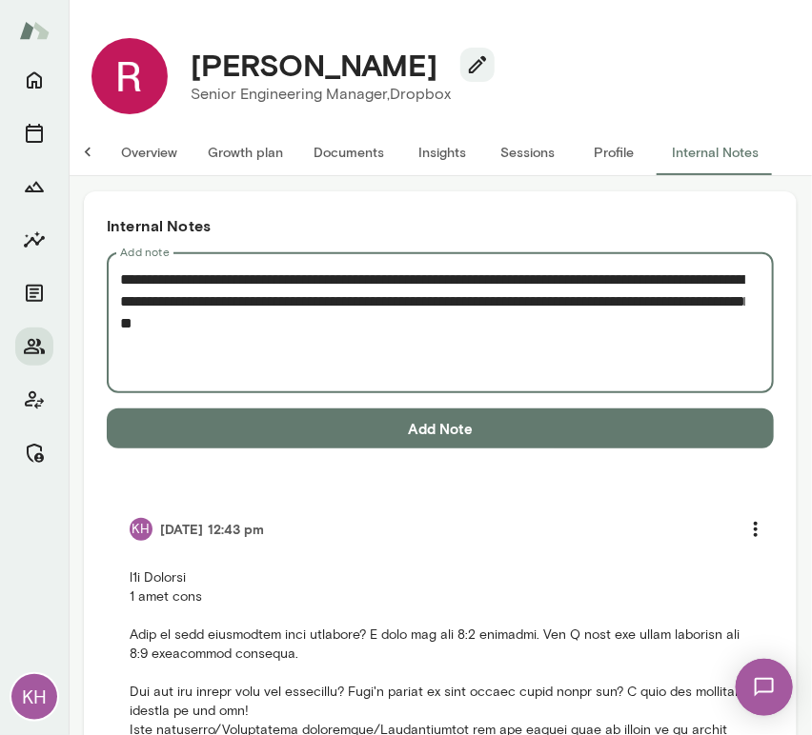
click at [220, 341] on textarea "**********" at bounding box center [432, 324] width 625 height 110
paste textarea "**********"
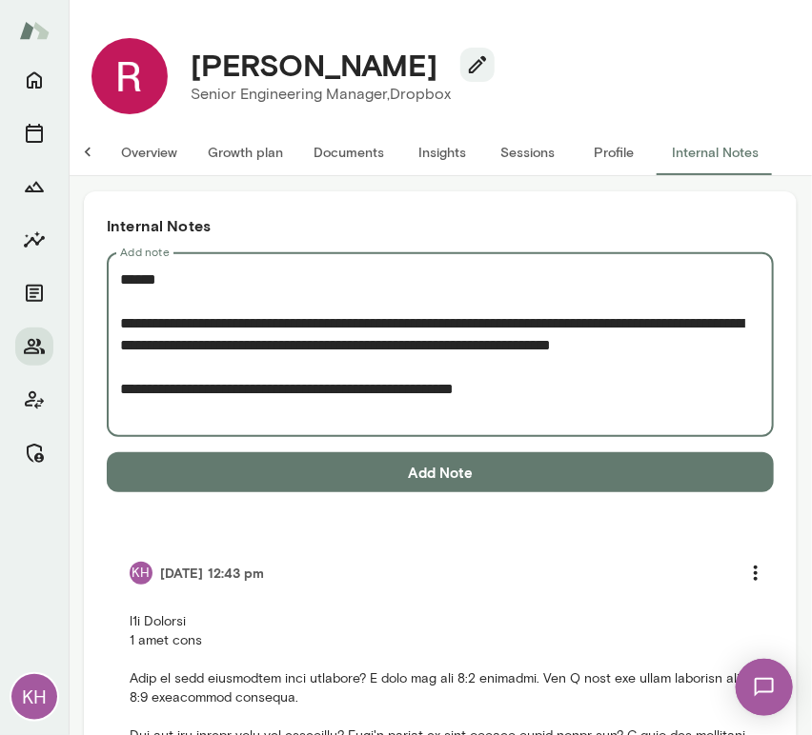
type textarea "**********"
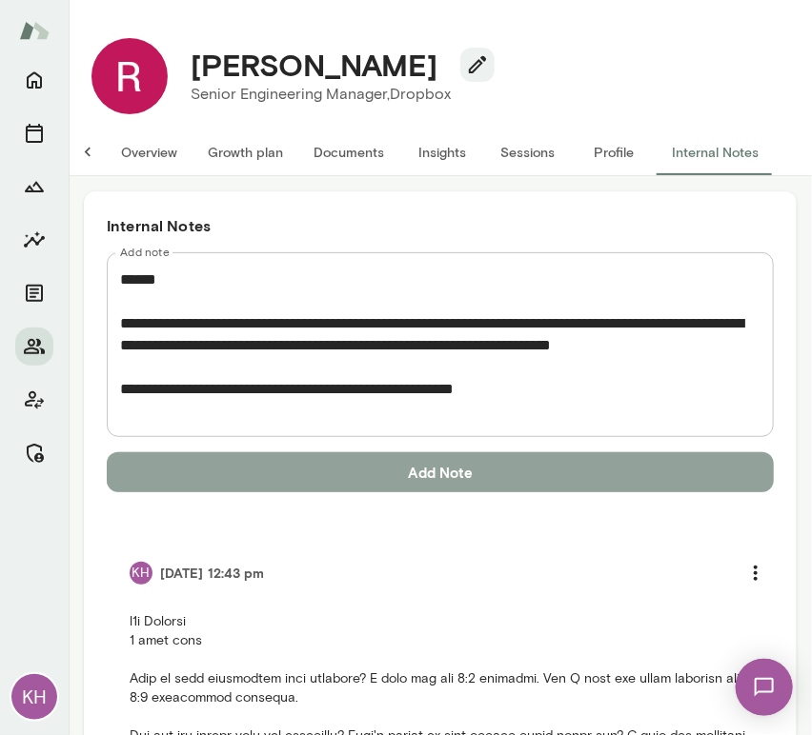
click at [504, 466] on button "Add Note" at bounding box center [440, 472] width 667 height 40
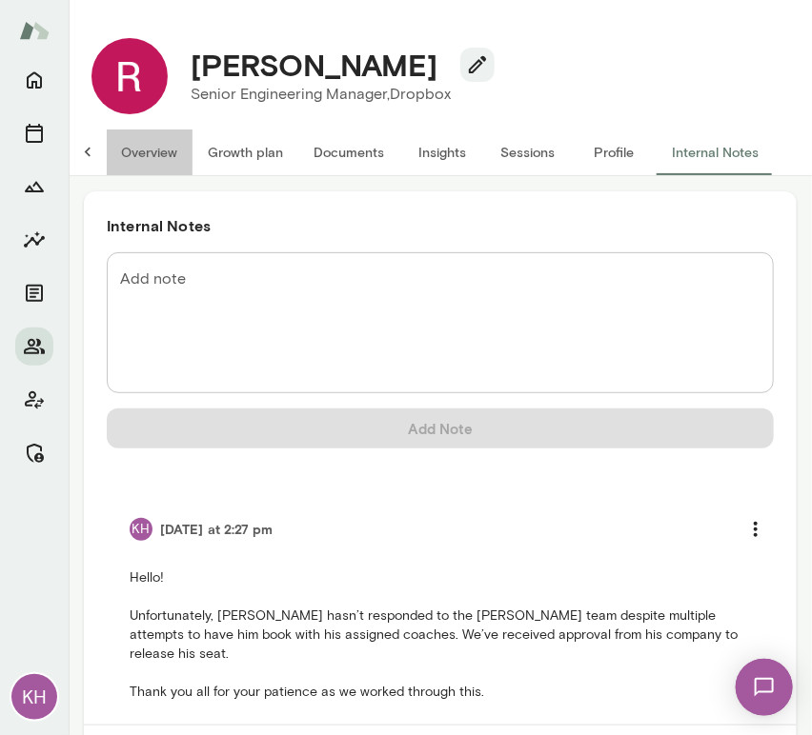
click at [153, 162] on button "Overview" at bounding box center [149, 153] width 87 height 46
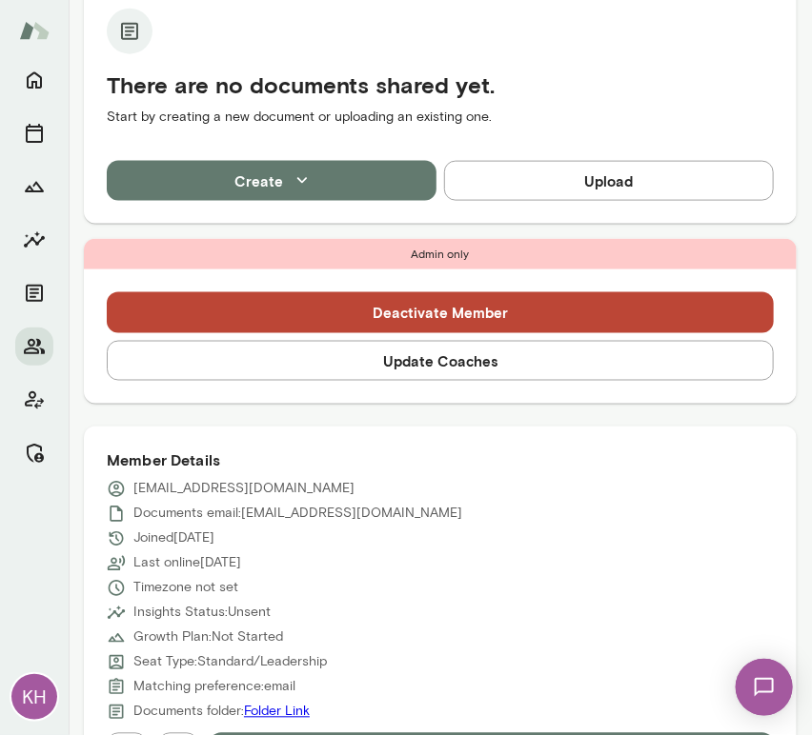
scroll to position [512, 0]
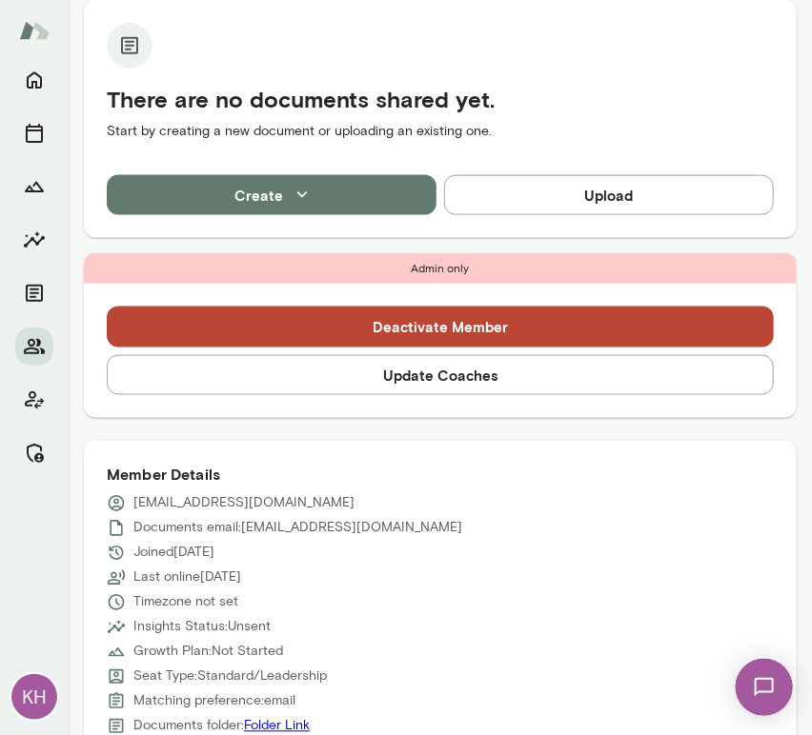
click at [334, 355] on button "Update Coaches" at bounding box center [440, 375] width 667 height 40
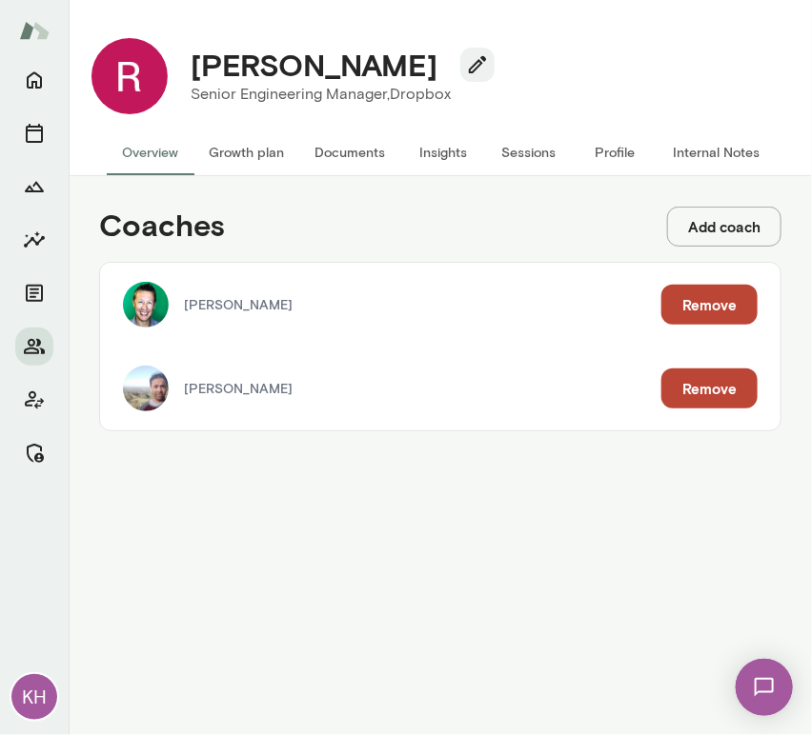
click at [713, 298] on button "Remove" at bounding box center [709, 305] width 96 height 40
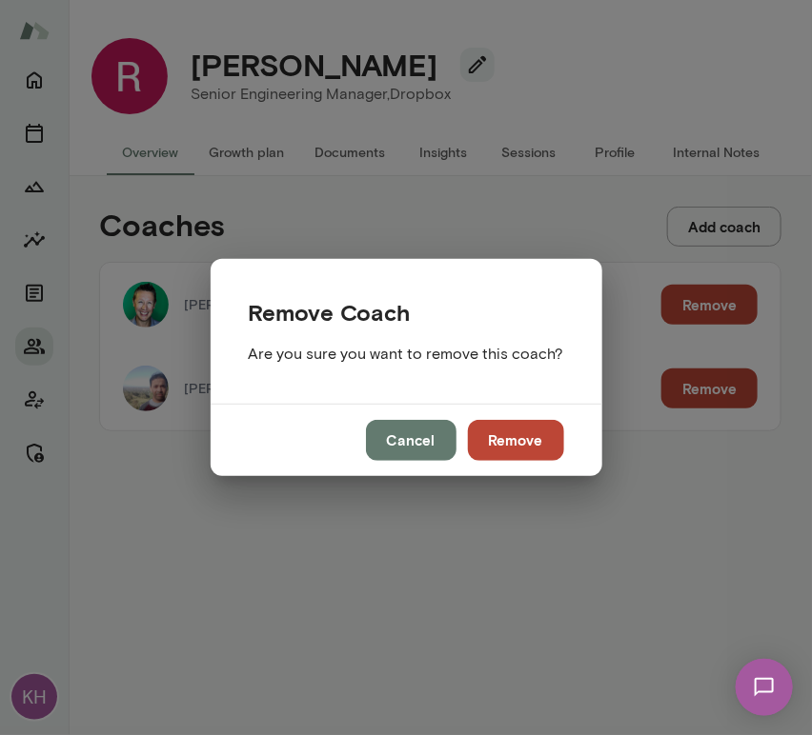
click at [502, 432] on button "Remove" at bounding box center [516, 440] width 96 height 40
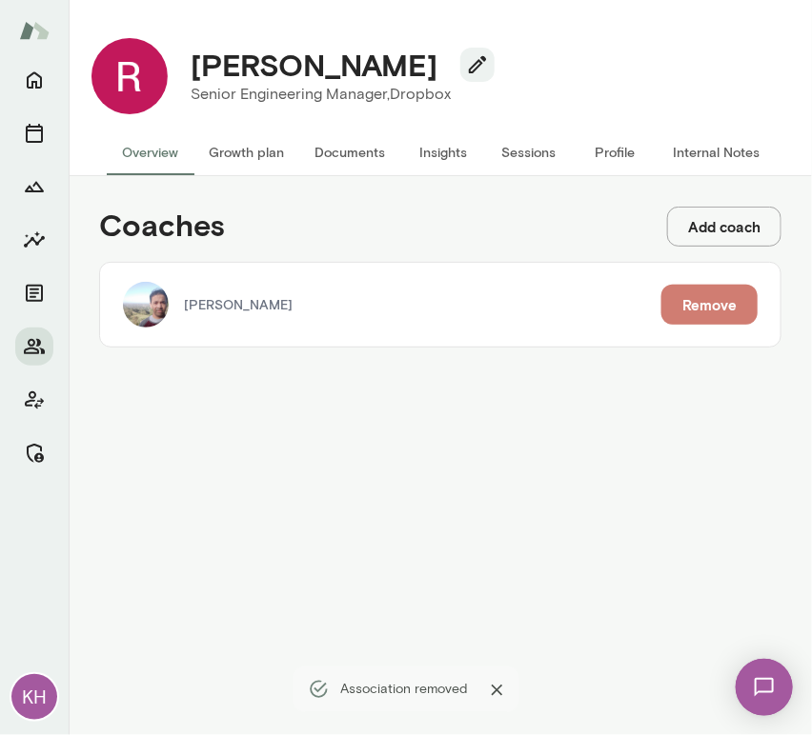
click at [700, 305] on button "Remove" at bounding box center [709, 305] width 96 height 40
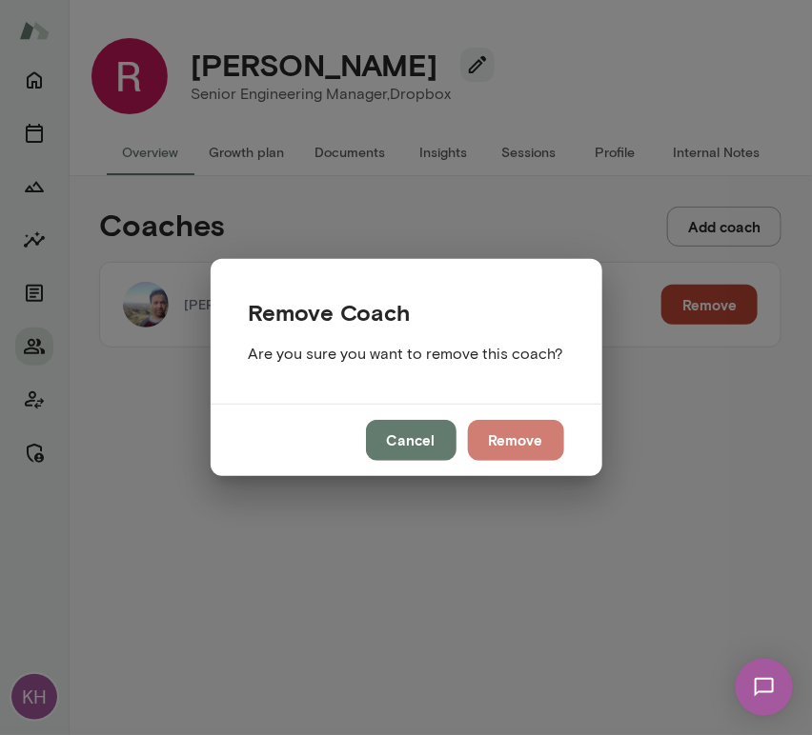
click at [511, 437] on button "Remove" at bounding box center [516, 440] width 96 height 40
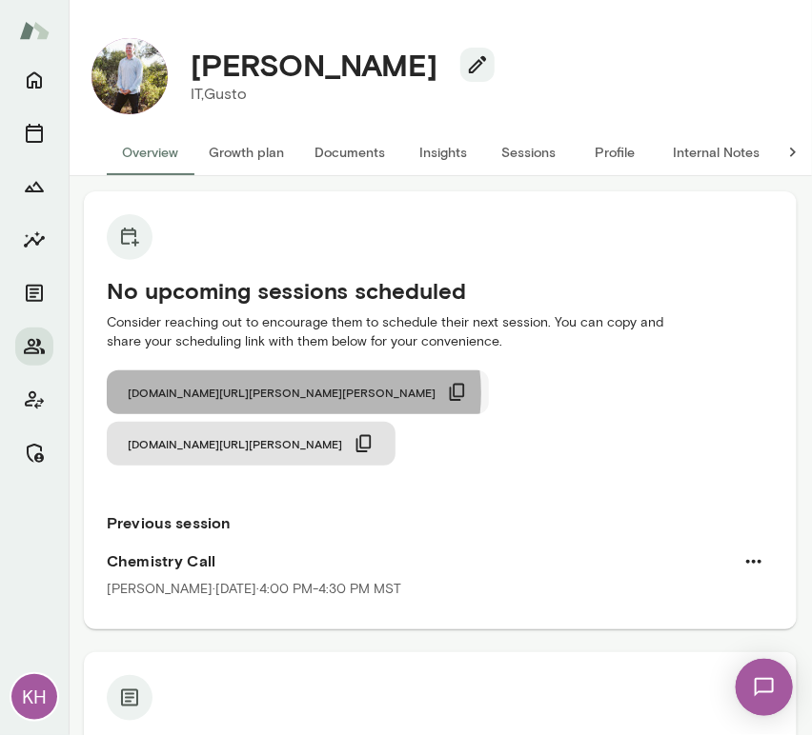
click at [447, 393] on icon "button" at bounding box center [457, 392] width 21 height 21
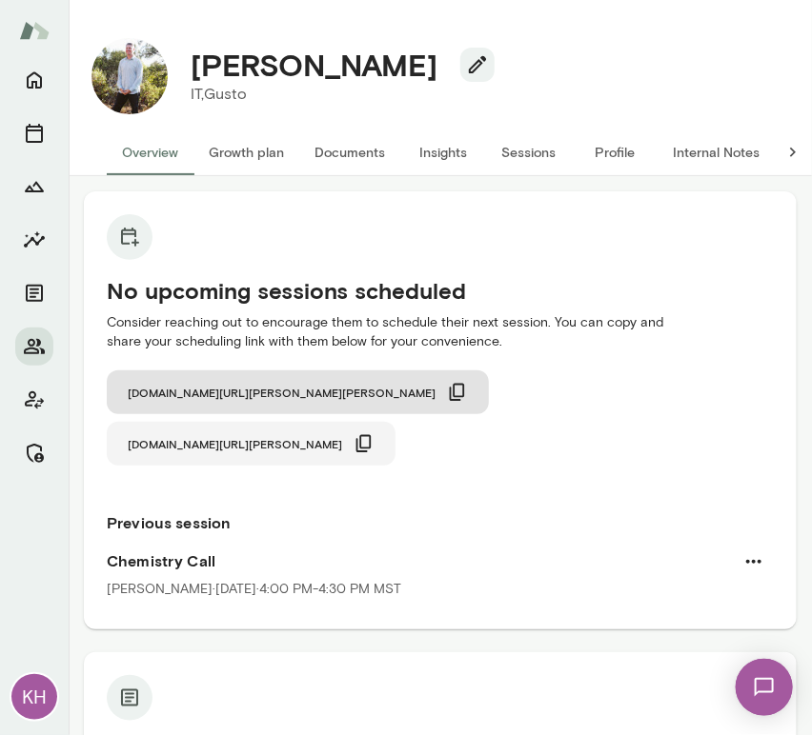
click at [374, 433] on icon "button" at bounding box center [363, 443] width 21 height 21
